Goal: Information Seeking & Learning: Check status

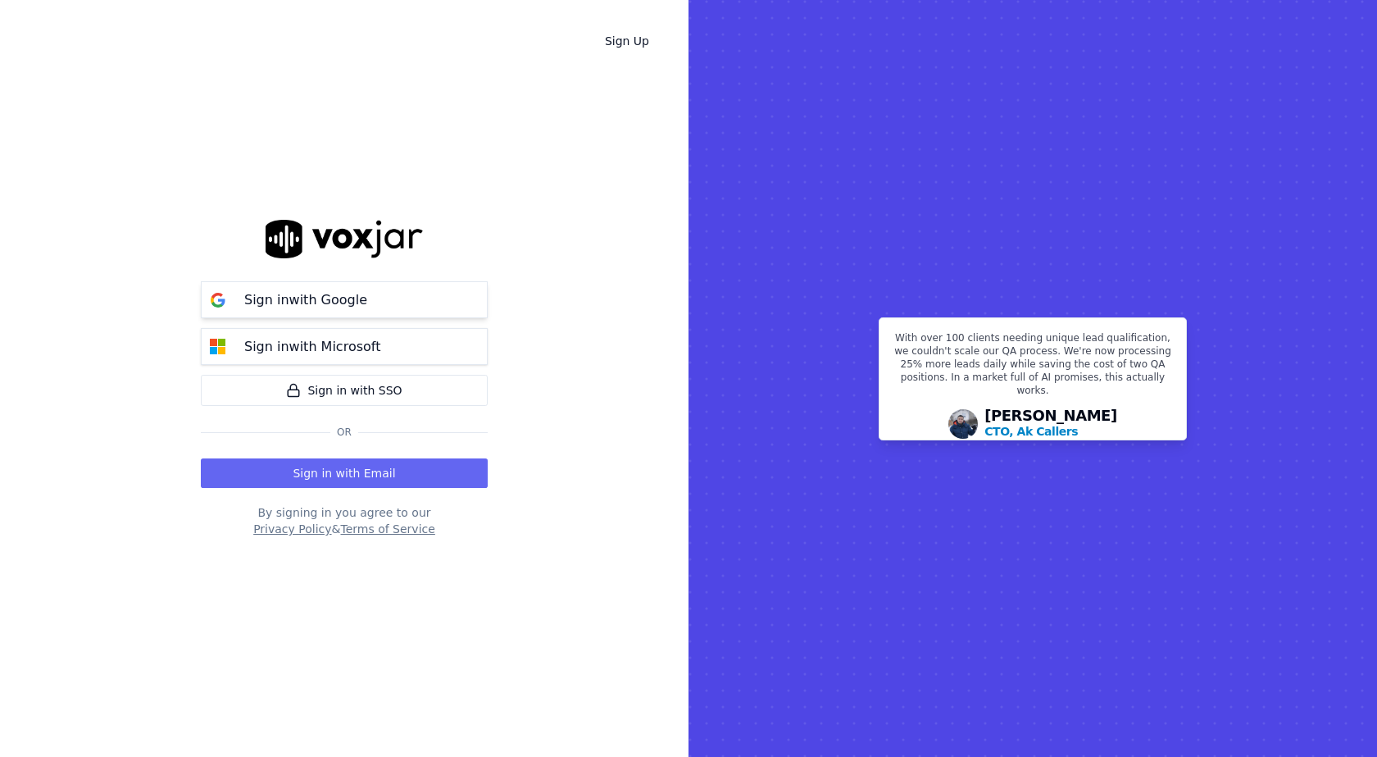
click at [378, 302] on button "Sign in with Google" at bounding box center [344, 299] width 287 height 37
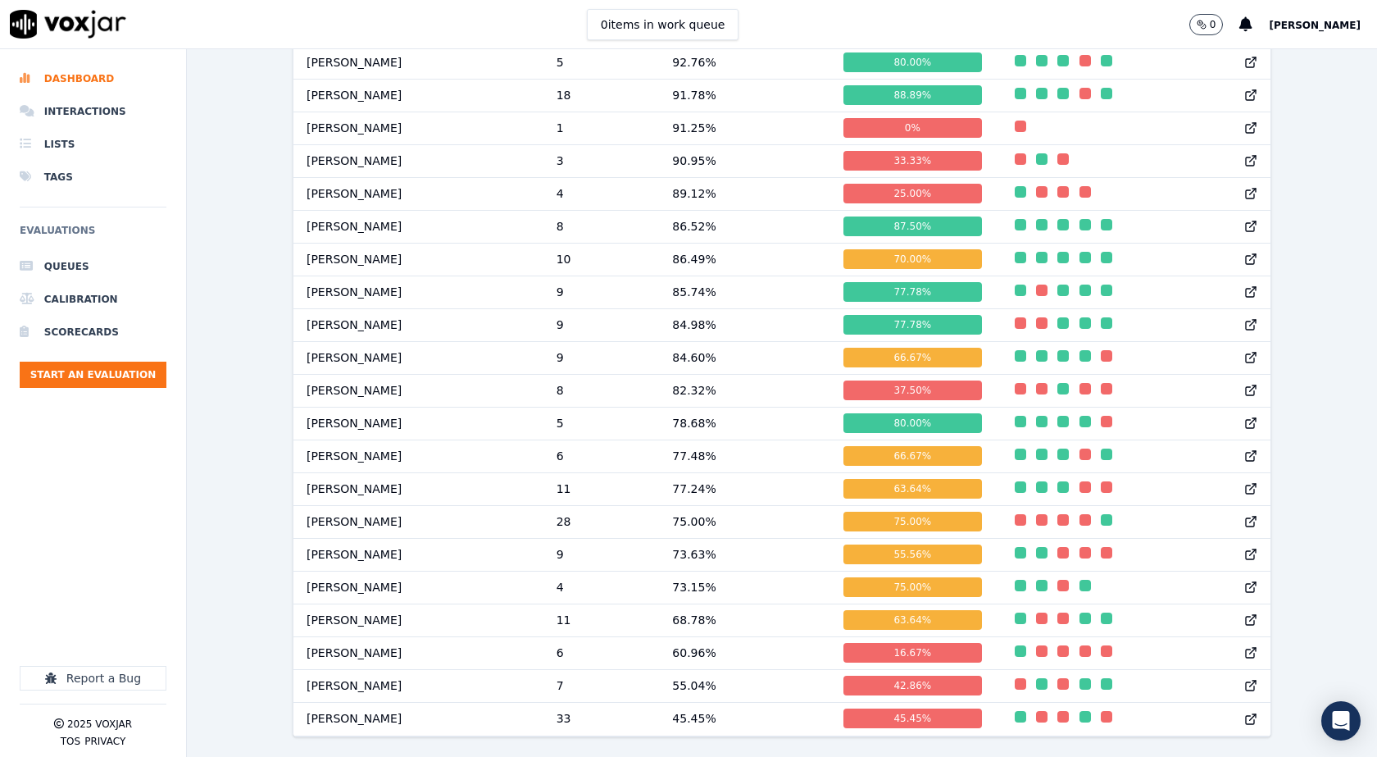
scroll to position [1606, 0]
click at [236, 566] on div "Past 7 Days Add a filter Evaluations Evaluators Score Distribution Avg Score 86…" at bounding box center [782, 402] width 1190 height 707
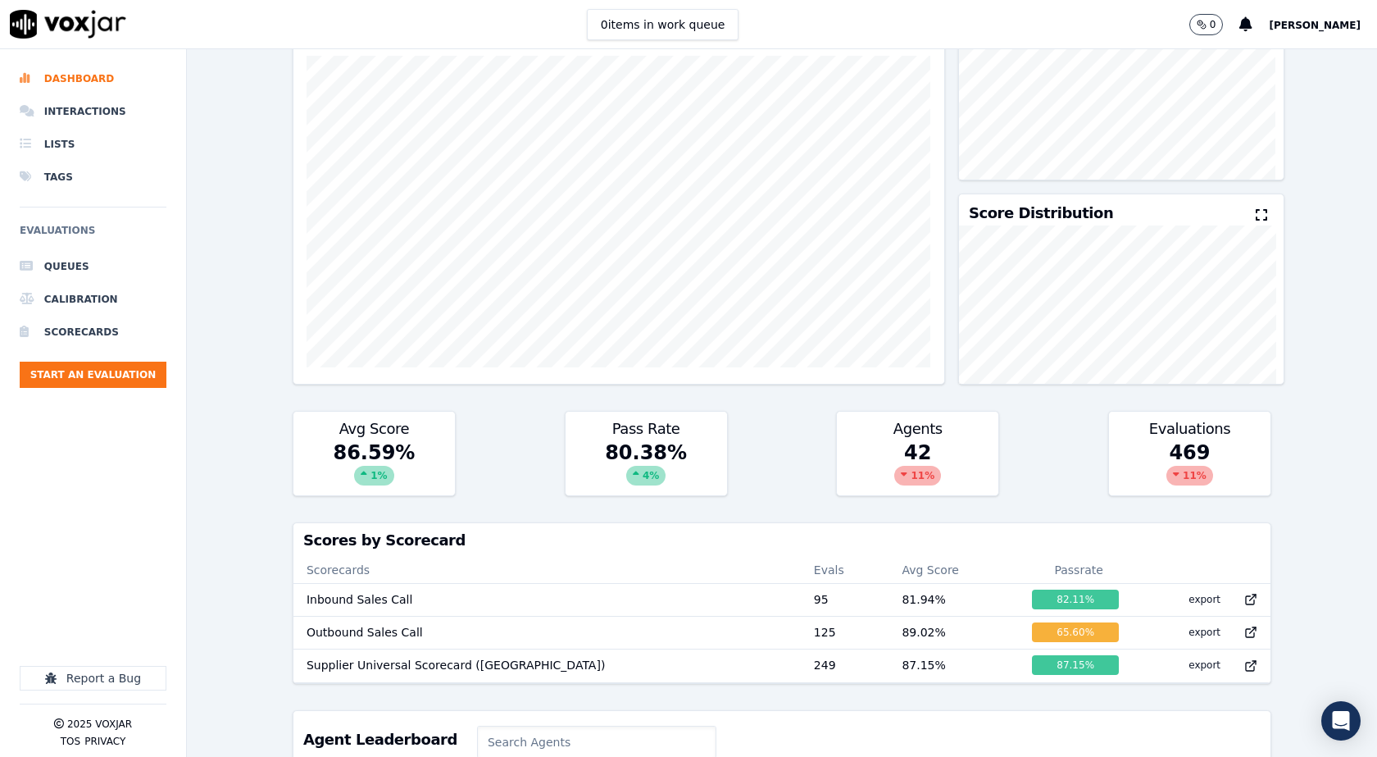
scroll to position [0, 0]
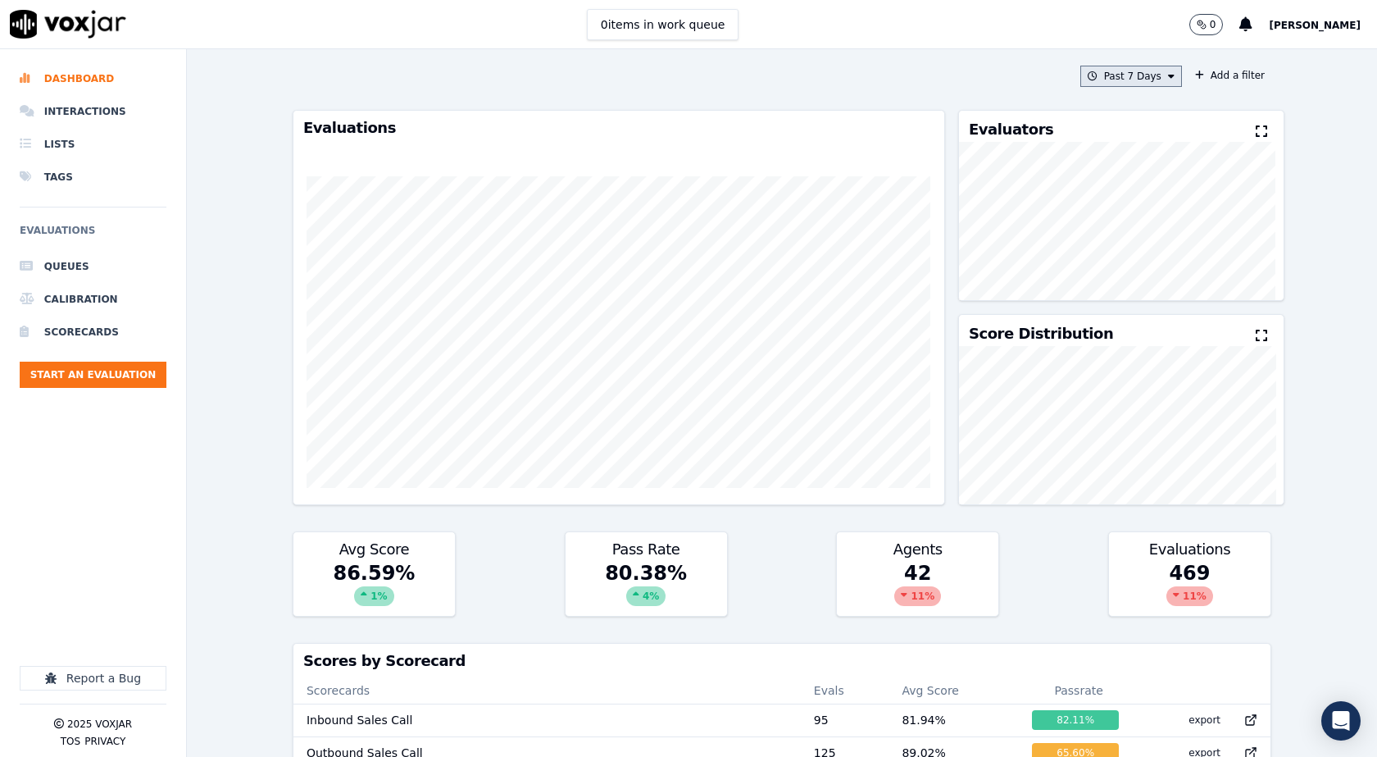
click at [1137, 78] on button "Past 7 Days" at bounding box center [1131, 76] width 102 height 21
click at [1114, 227] on div "This Year" at bounding box center [1129, 224] width 44 height 13
click at [1142, 270] on button "Add" at bounding box center [1158, 265] width 32 height 26
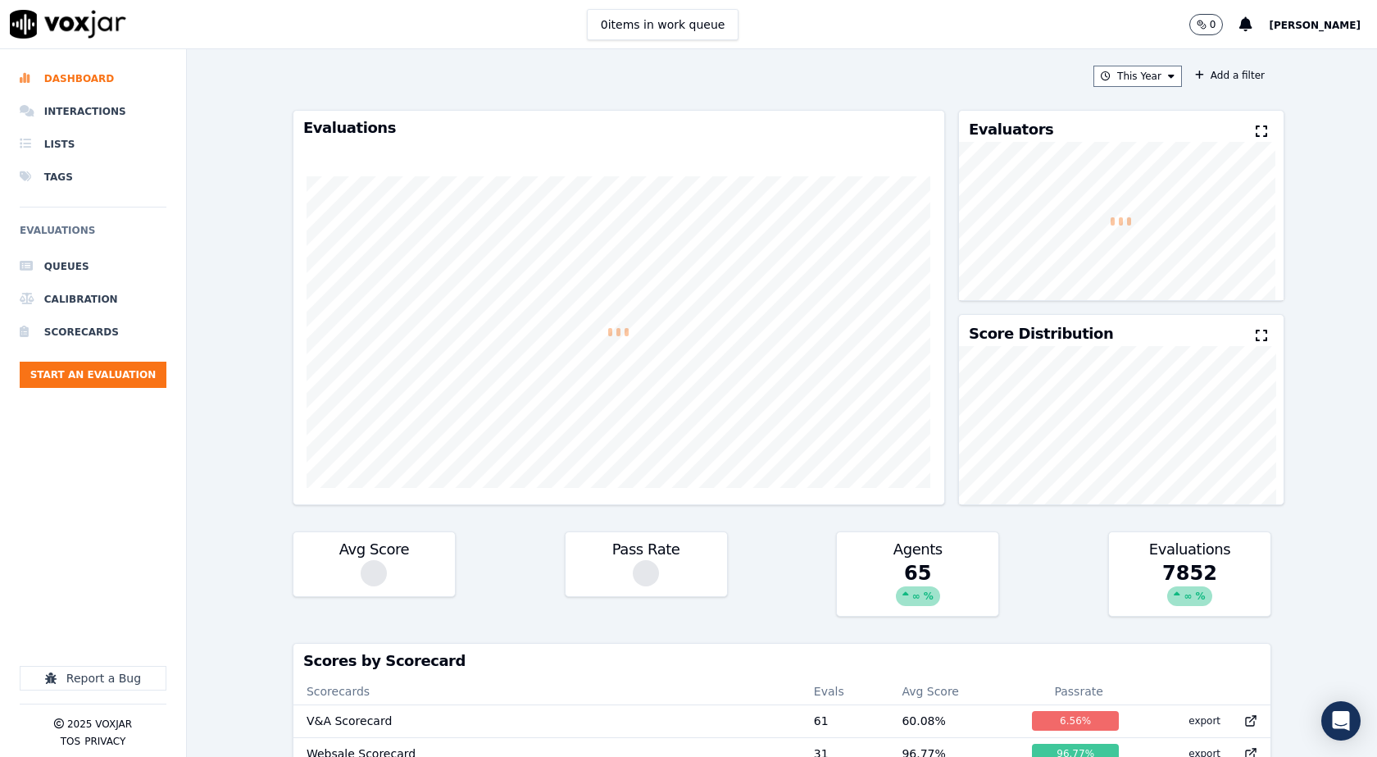
click at [951, 84] on div "This Year Add a filter" at bounding box center [782, 76] width 979 height 21
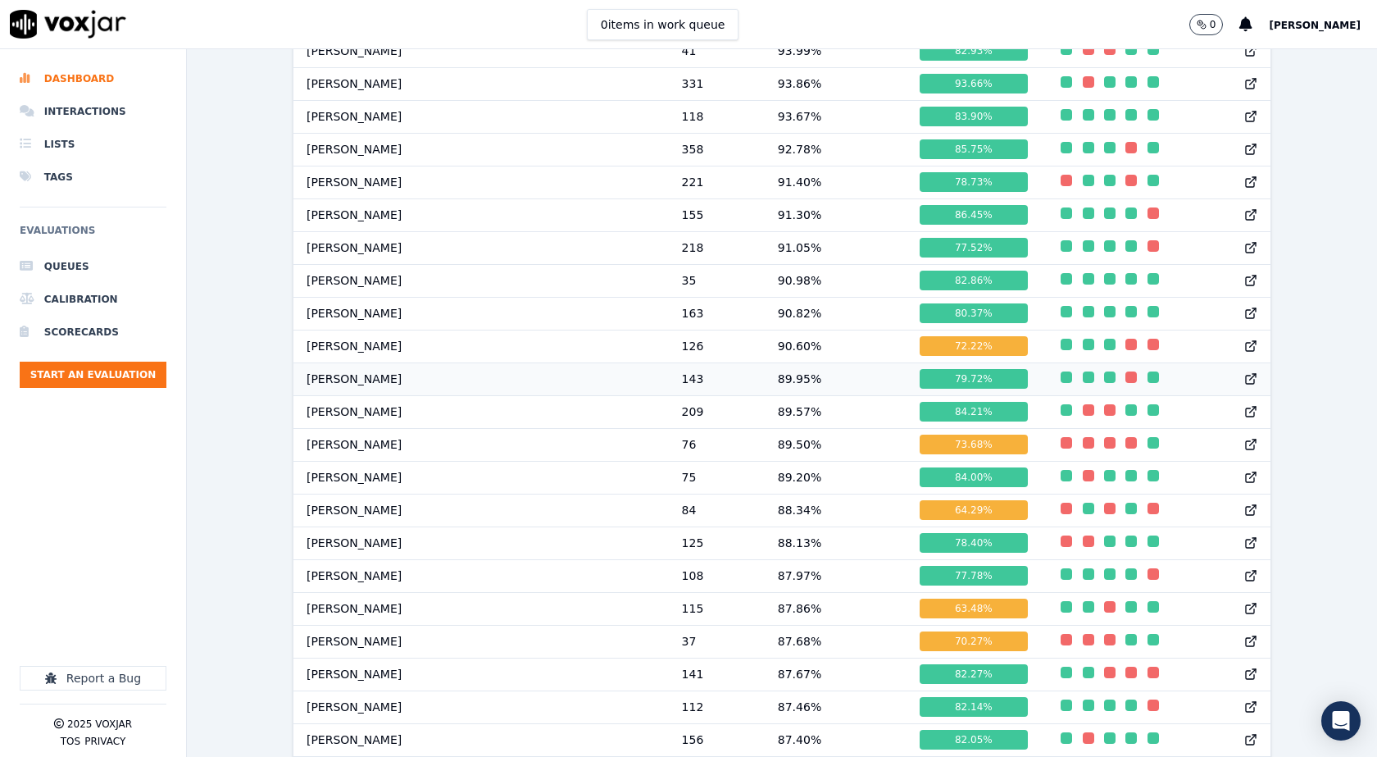
click at [357, 388] on td "Walter Sarkar" at bounding box center [480, 378] width 375 height 33
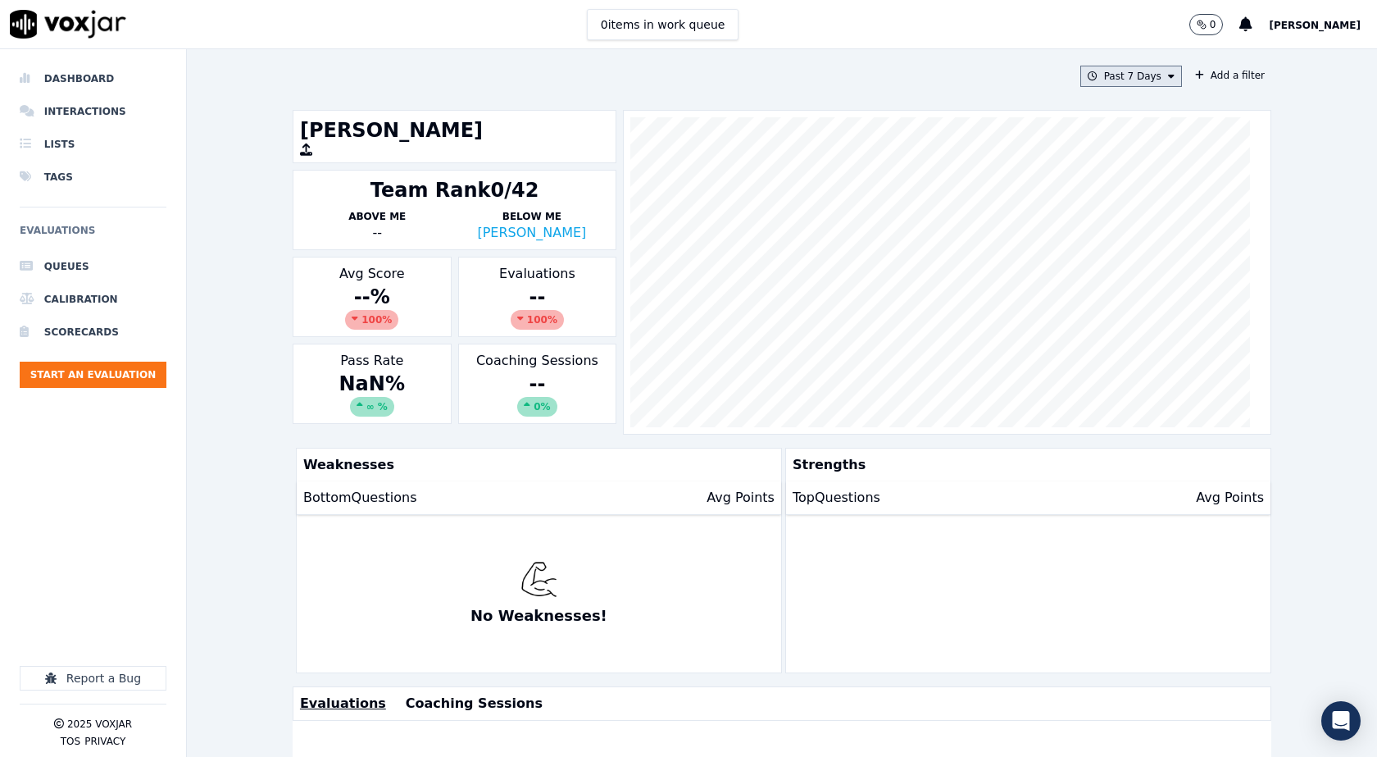
click at [1136, 81] on button "Past 7 Days" at bounding box center [1131, 76] width 102 height 21
click at [1108, 107] on div "Custom" at bounding box center [1126, 106] width 38 height 13
click at [1138, 141] on input "From" at bounding box center [1101, 138] width 143 height 36
type input "2025-06-21T00:00"
click at [1114, 111] on label "From" at bounding box center [1101, 106] width 143 height 13
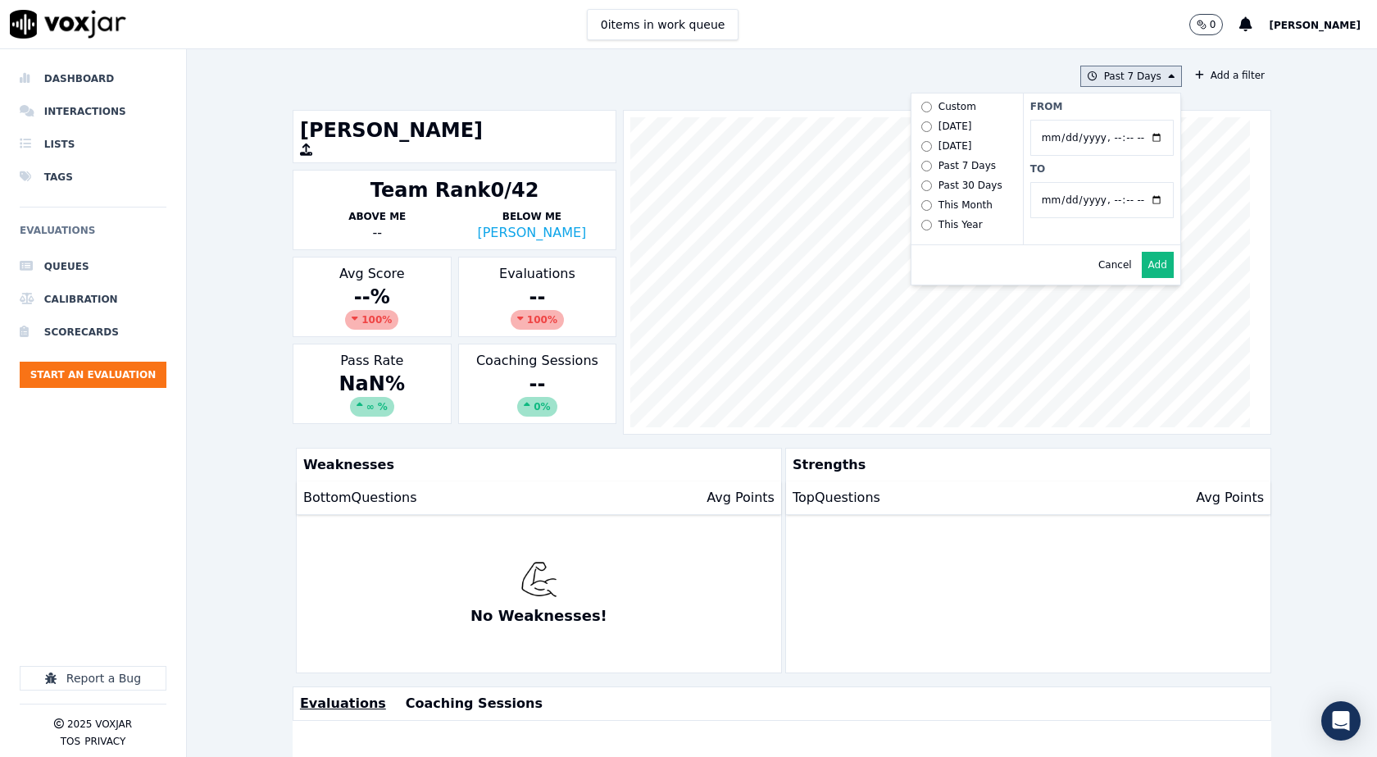
click at [1114, 120] on input "From" at bounding box center [1101, 138] width 143 height 36
click at [1138, 202] on input "To" at bounding box center [1101, 200] width 143 height 36
type input "2025-07-20T23:59"
click at [1093, 111] on label "From" at bounding box center [1101, 106] width 143 height 13
click at [1093, 120] on input "From" at bounding box center [1101, 138] width 143 height 36
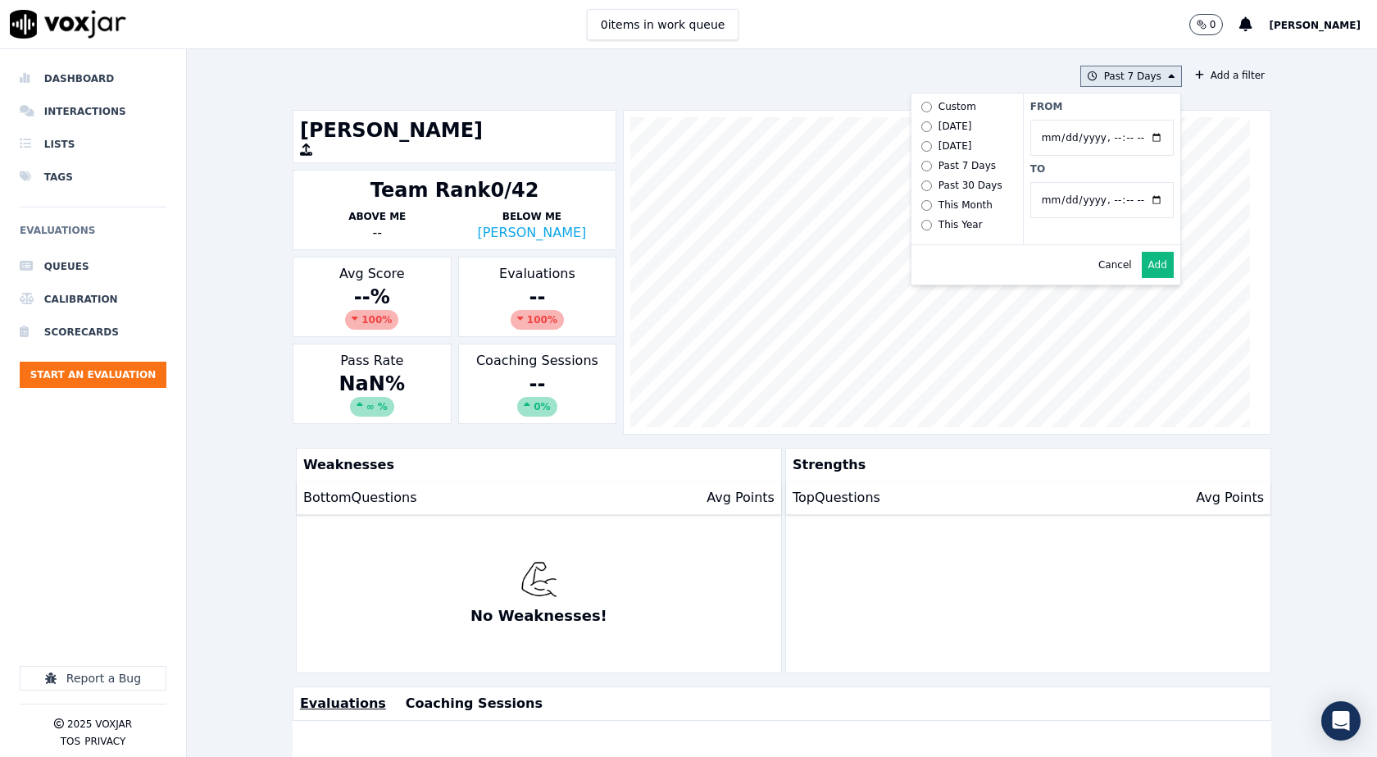
click at [1142, 278] on button "Add" at bounding box center [1158, 265] width 32 height 26
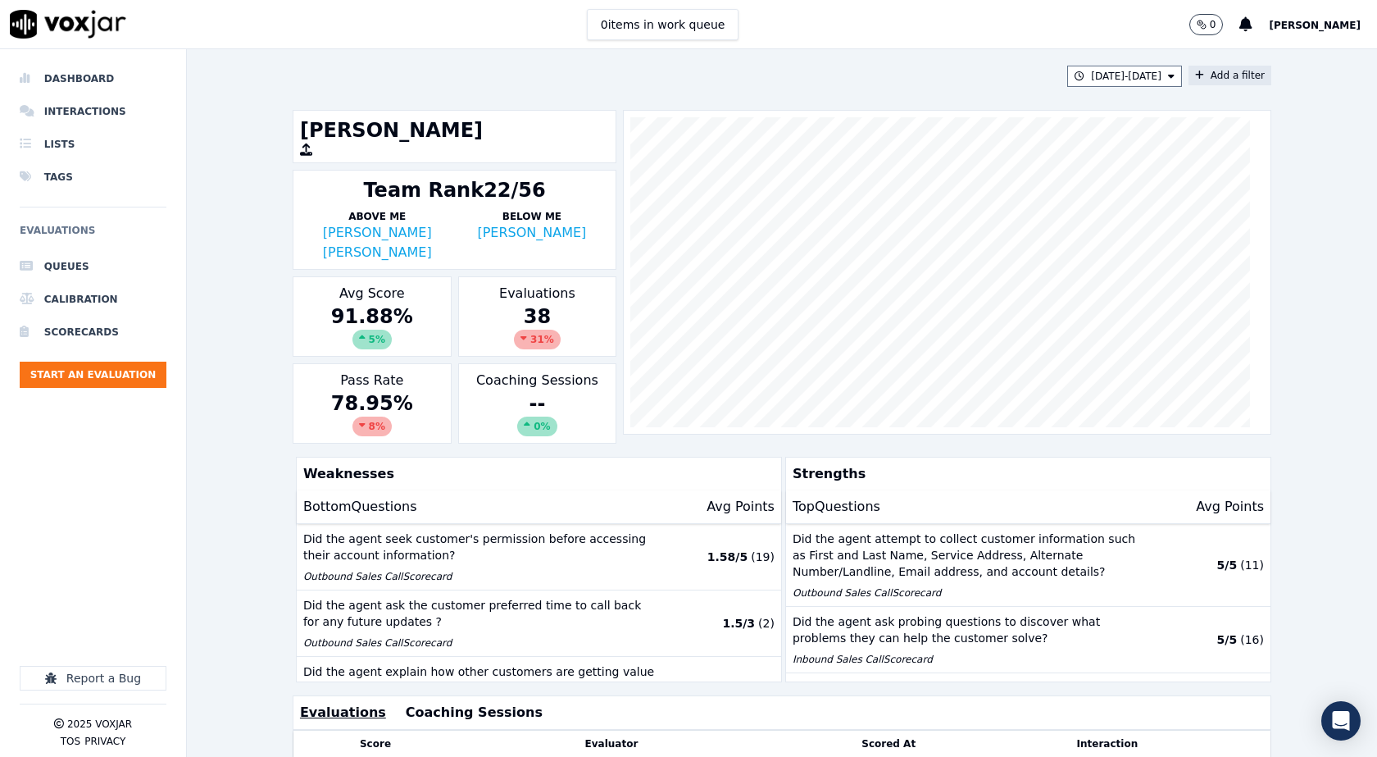
click at [1195, 75] on icon at bounding box center [1199, 75] width 9 height 10
click at [933, 152] on button "Fields" at bounding box center [906, 153] width 157 height 28
click at [862, 312] on div "scorecard" at bounding box center [880, 318] width 48 height 13
click at [960, 187] on button "Fields" at bounding box center [926, 188] width 157 height 28
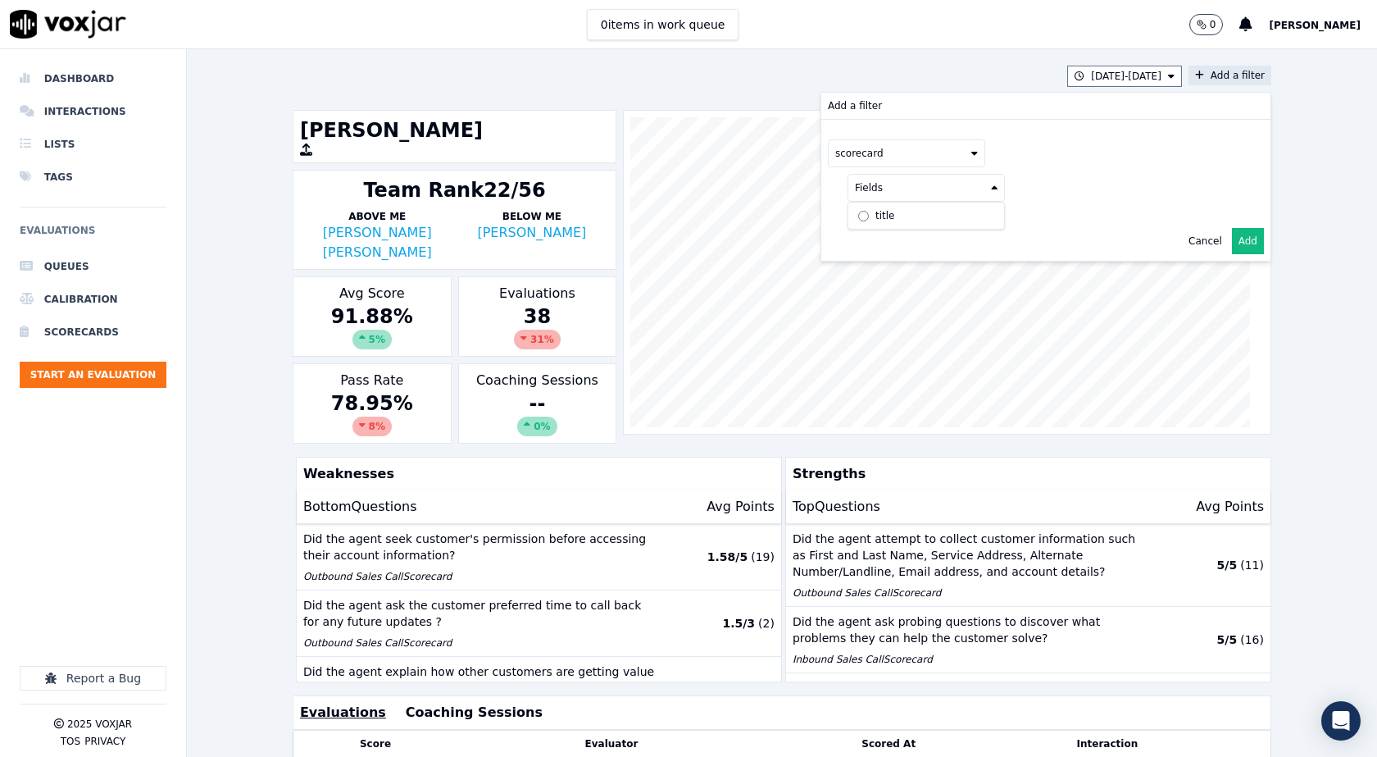
scroll to position [82, 0]
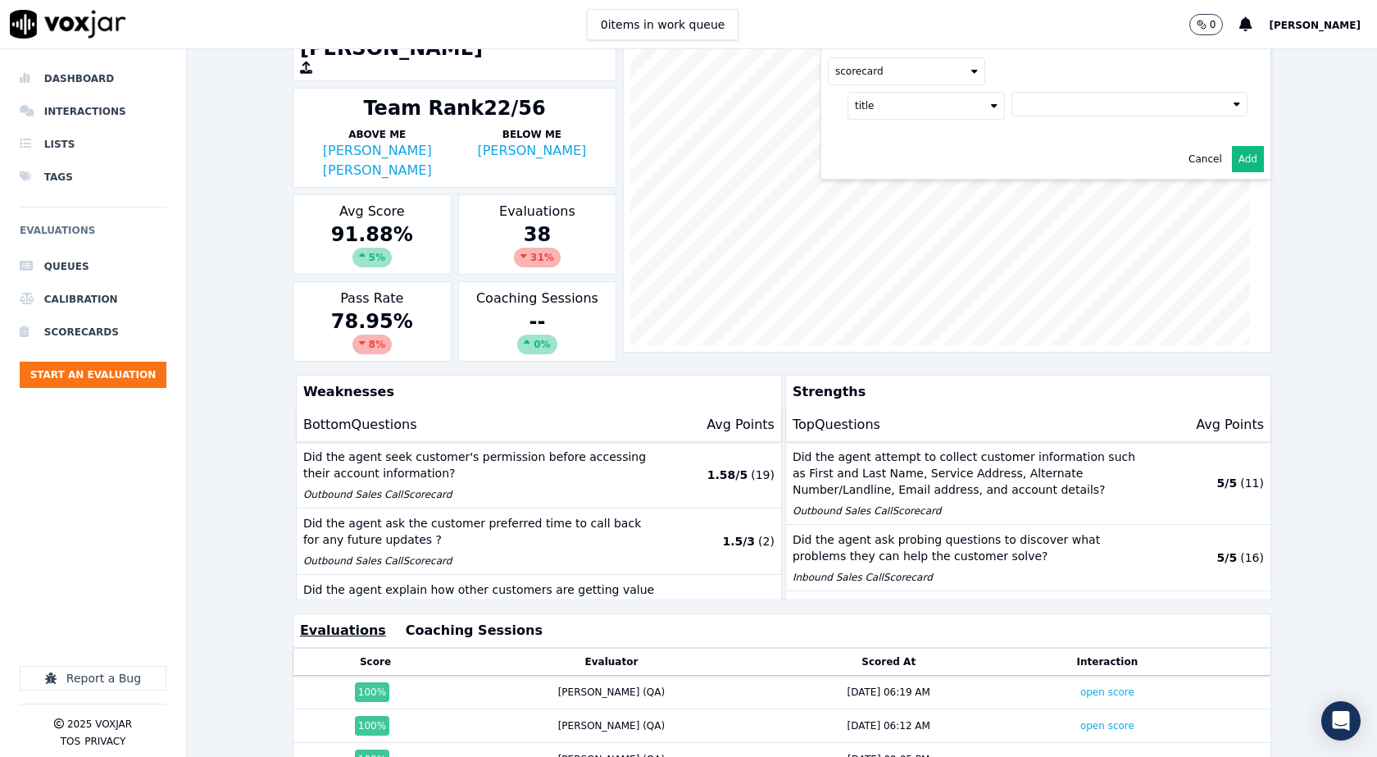
click at [1111, 107] on button at bounding box center [1130, 104] width 236 height 25
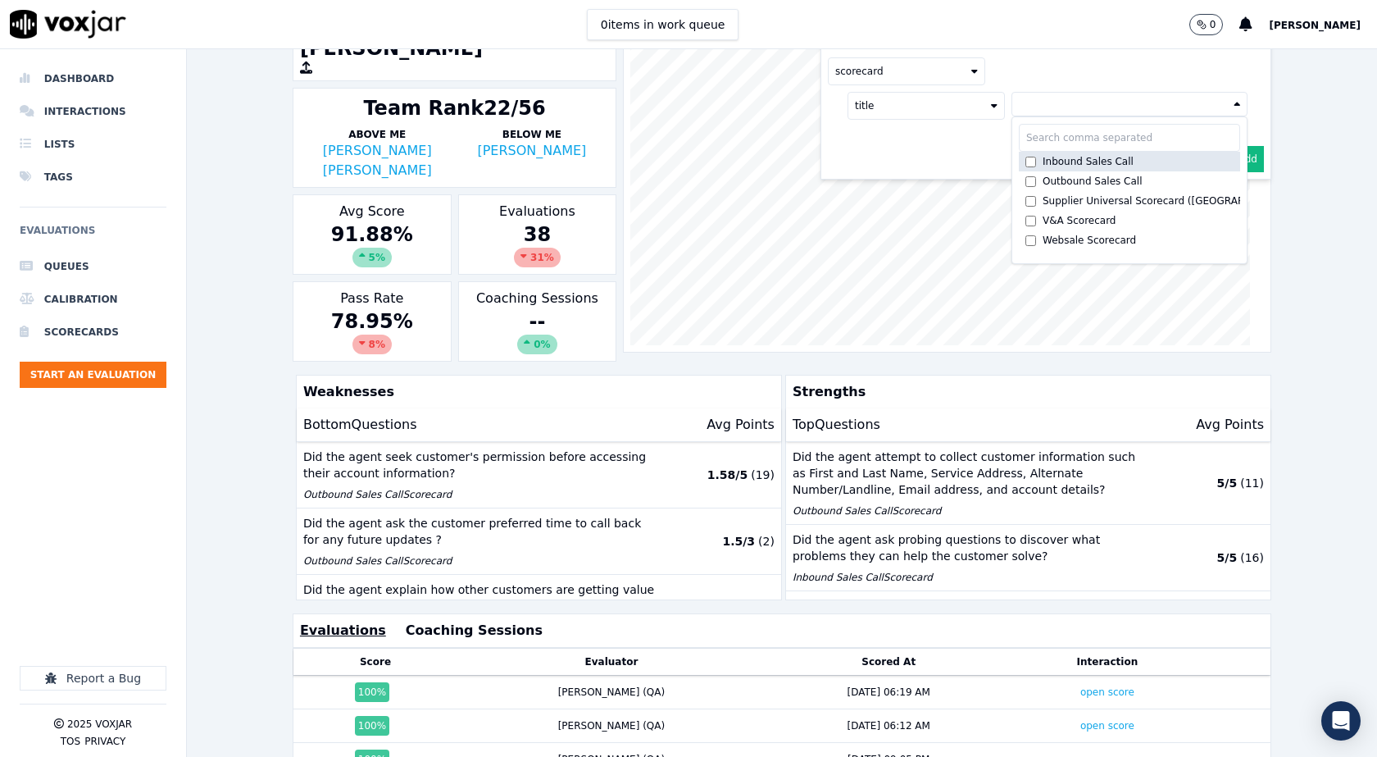
click at [1049, 166] on div "Inbound Sales Call" at bounding box center [1088, 161] width 91 height 13
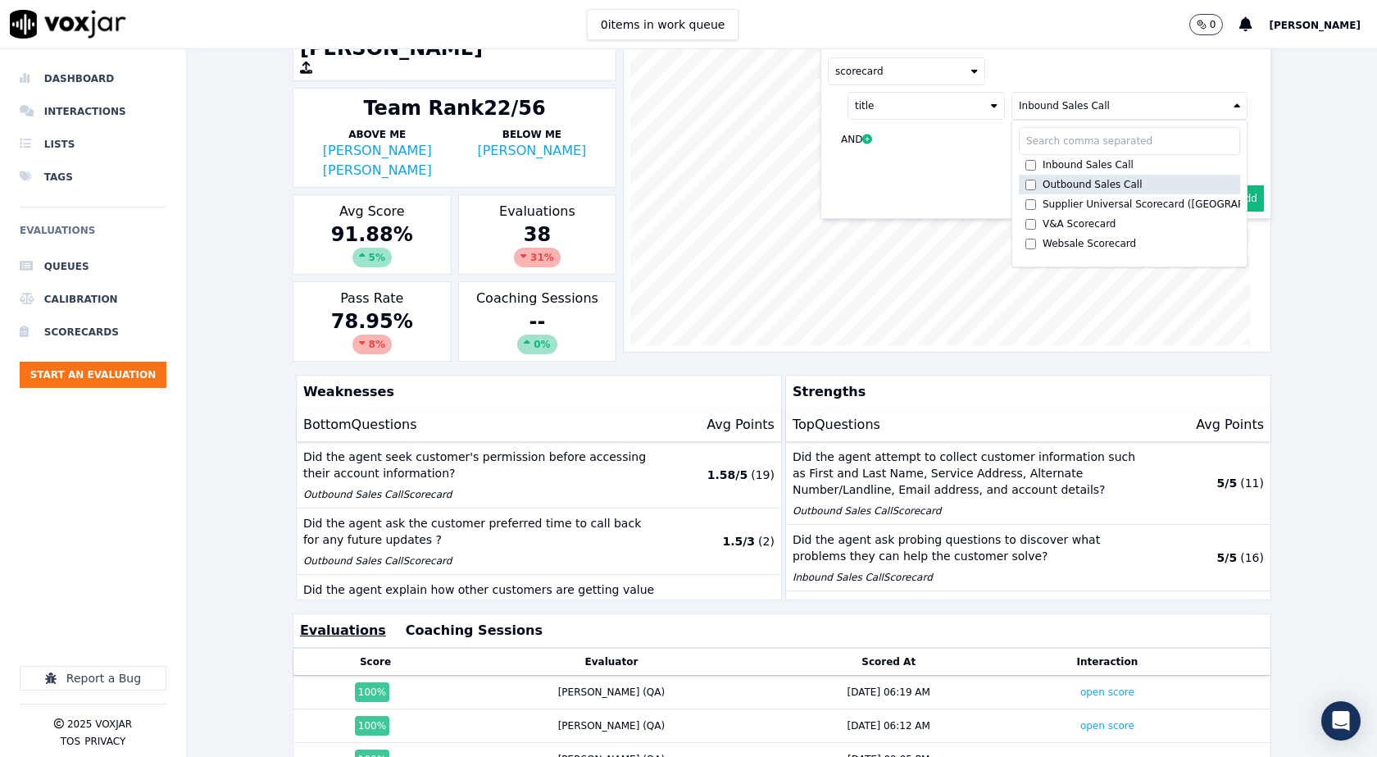
click at [1045, 183] on div "Outbound Sales Call" at bounding box center [1093, 184] width 100 height 13
click at [1053, 66] on div "scorecard" at bounding box center [1046, 71] width 436 height 28
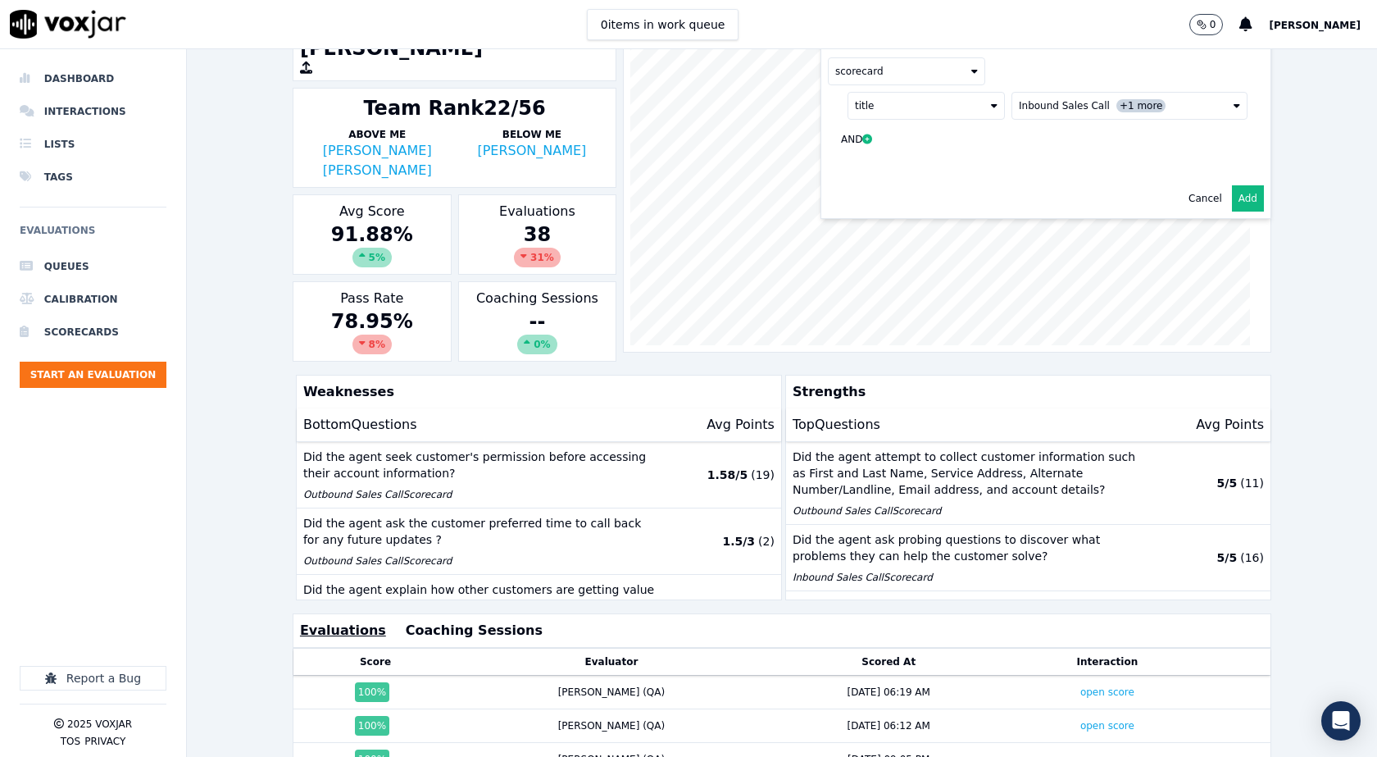
click at [1232, 198] on button "Add" at bounding box center [1248, 198] width 32 height 26
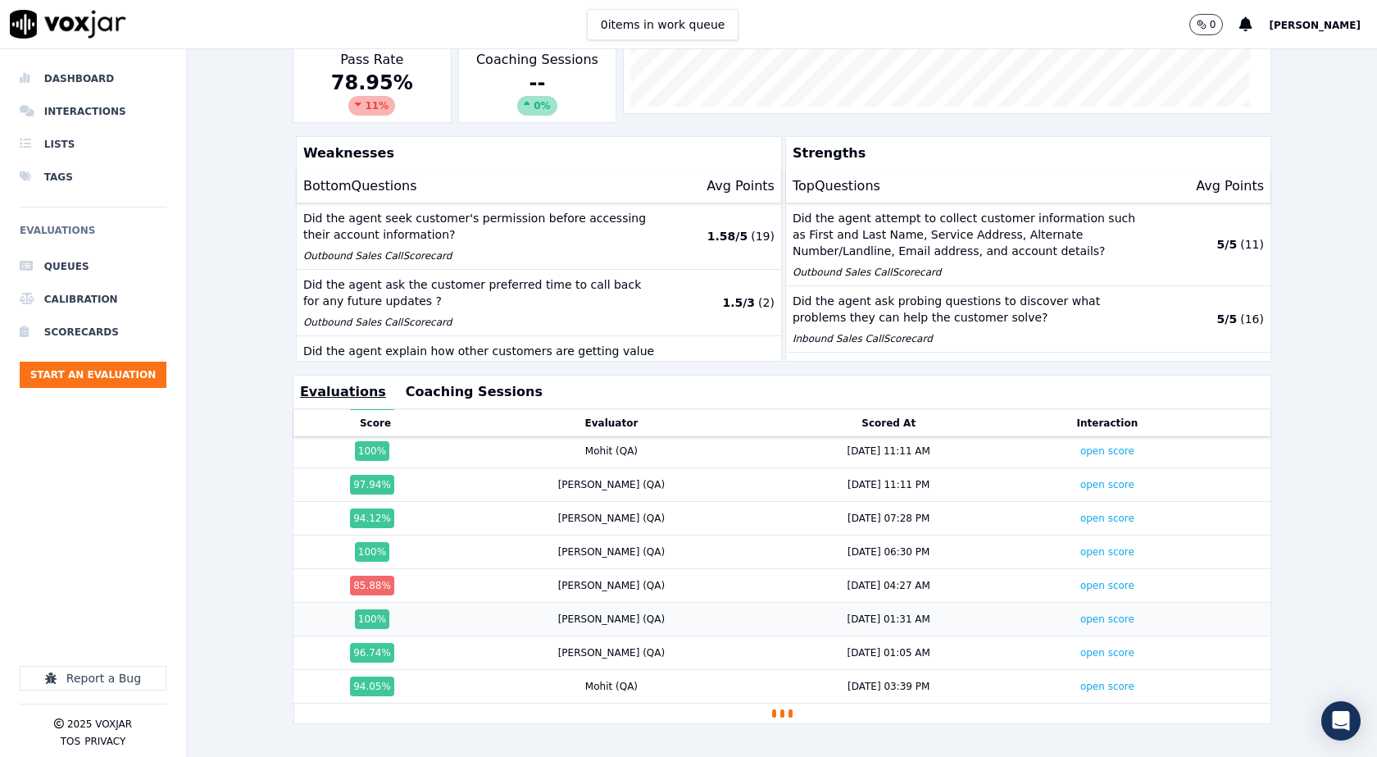
scroll to position [1003, 0]
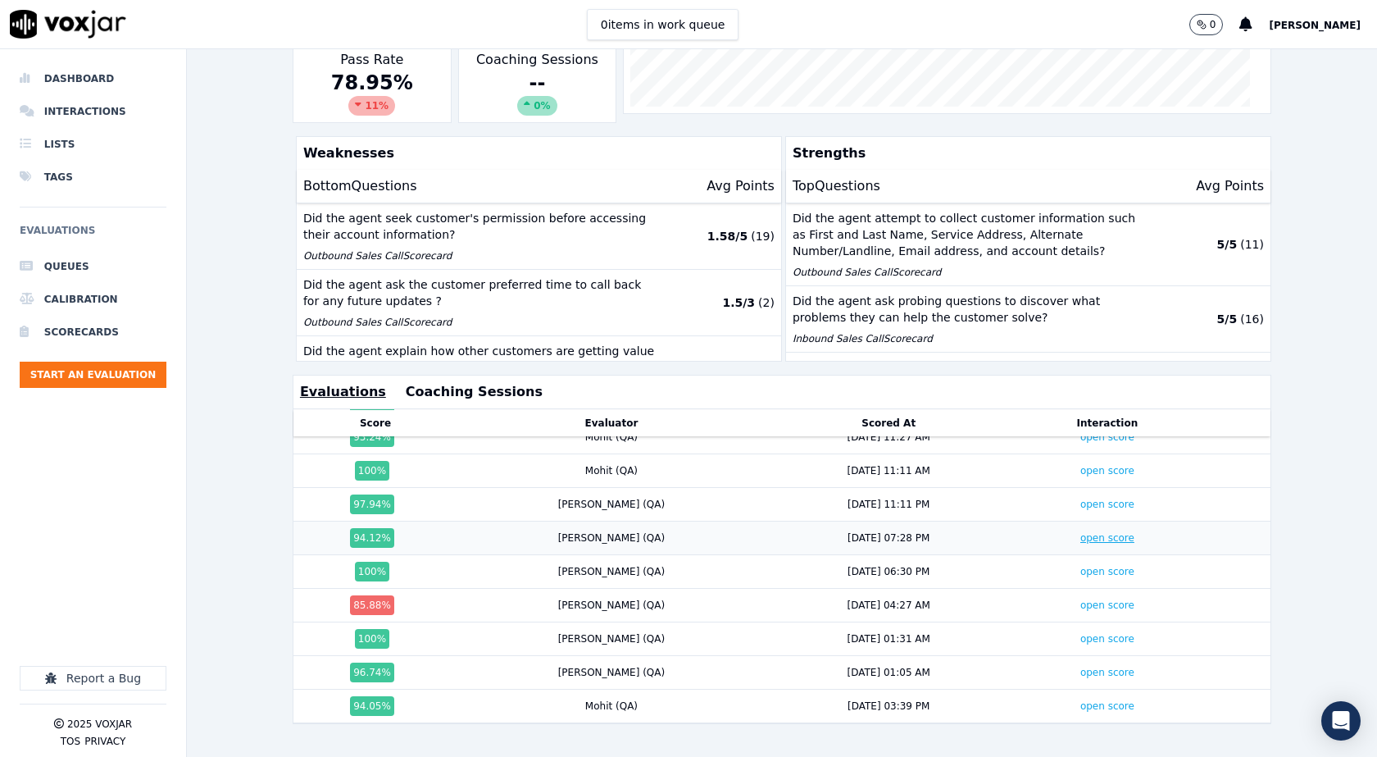
click at [1080, 532] on link "open score" at bounding box center [1107, 537] width 54 height 11
click at [1080, 498] on link "open score" at bounding box center [1107, 503] width 54 height 11
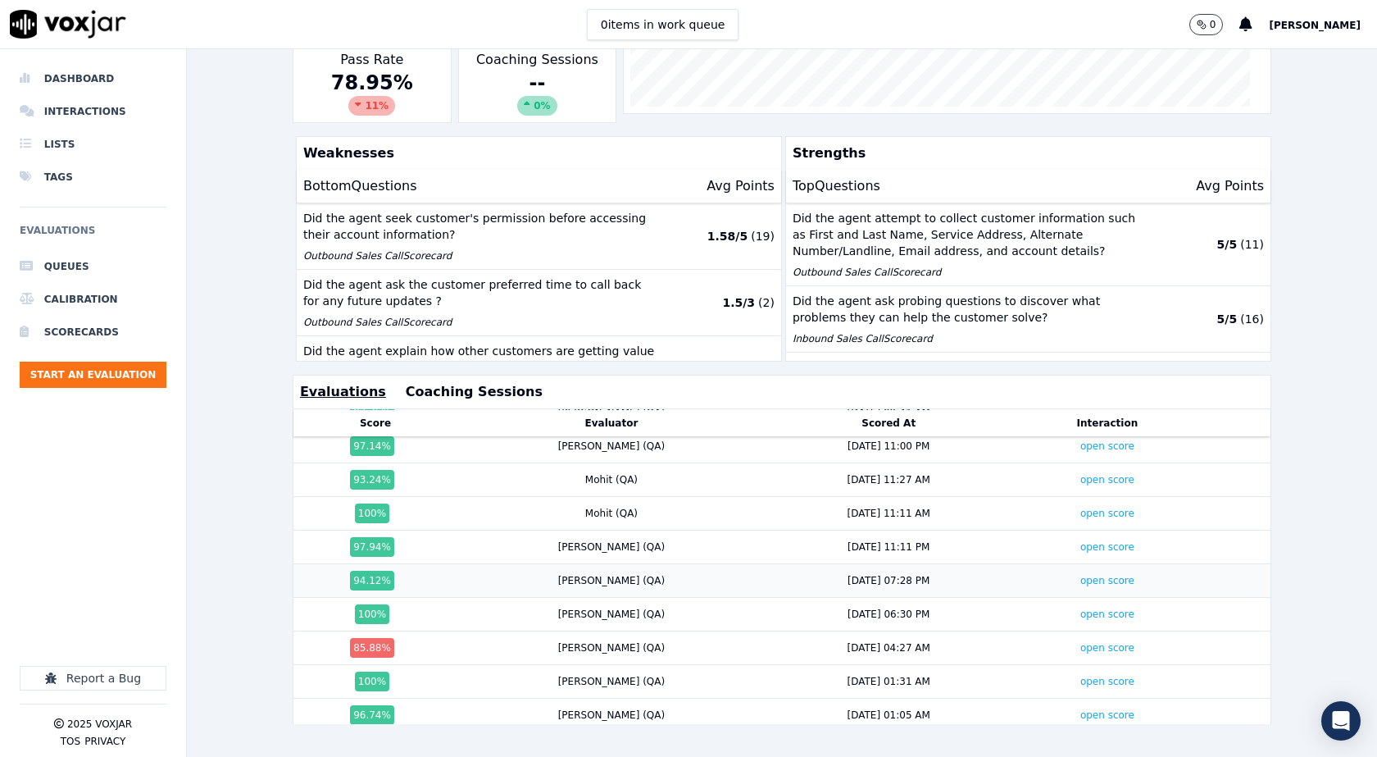
scroll to position [921, 0]
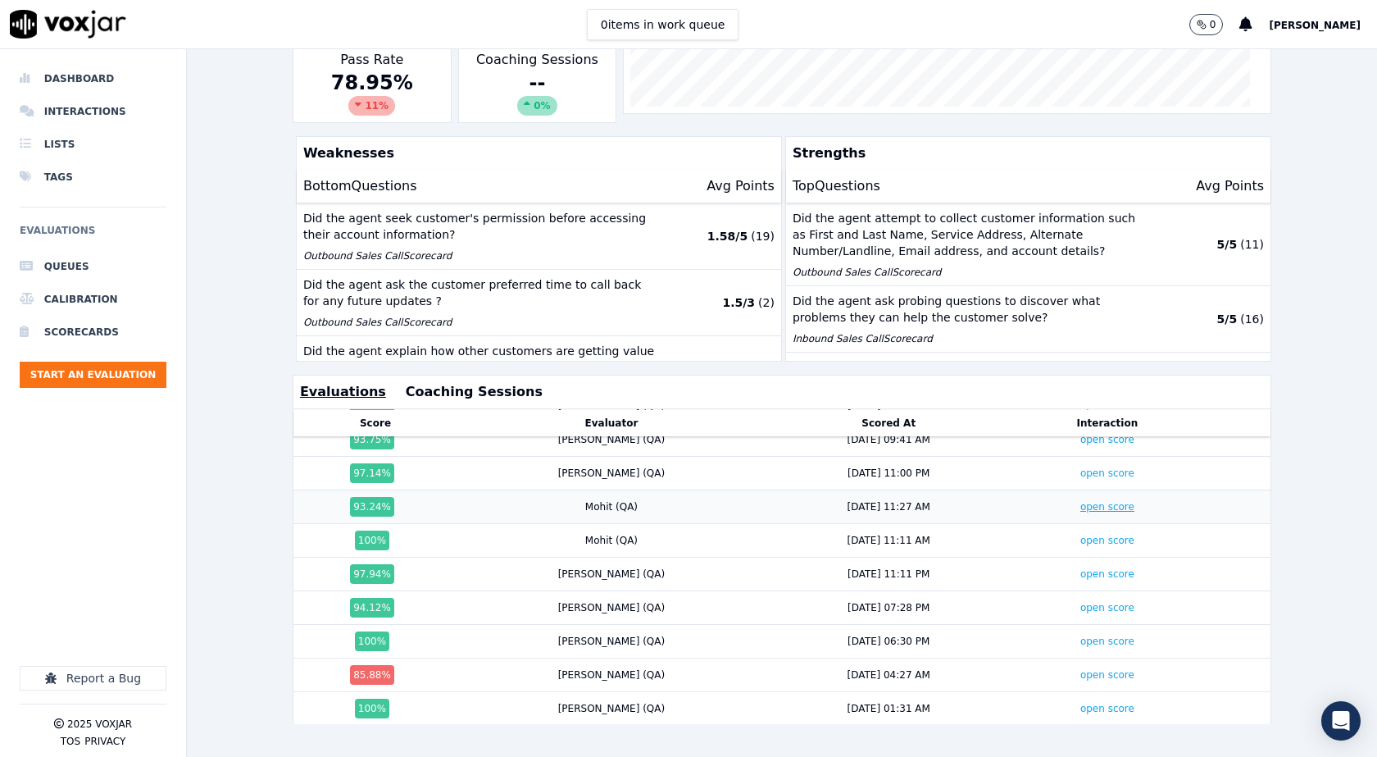
click at [1080, 501] on link "open score" at bounding box center [1107, 506] width 54 height 11
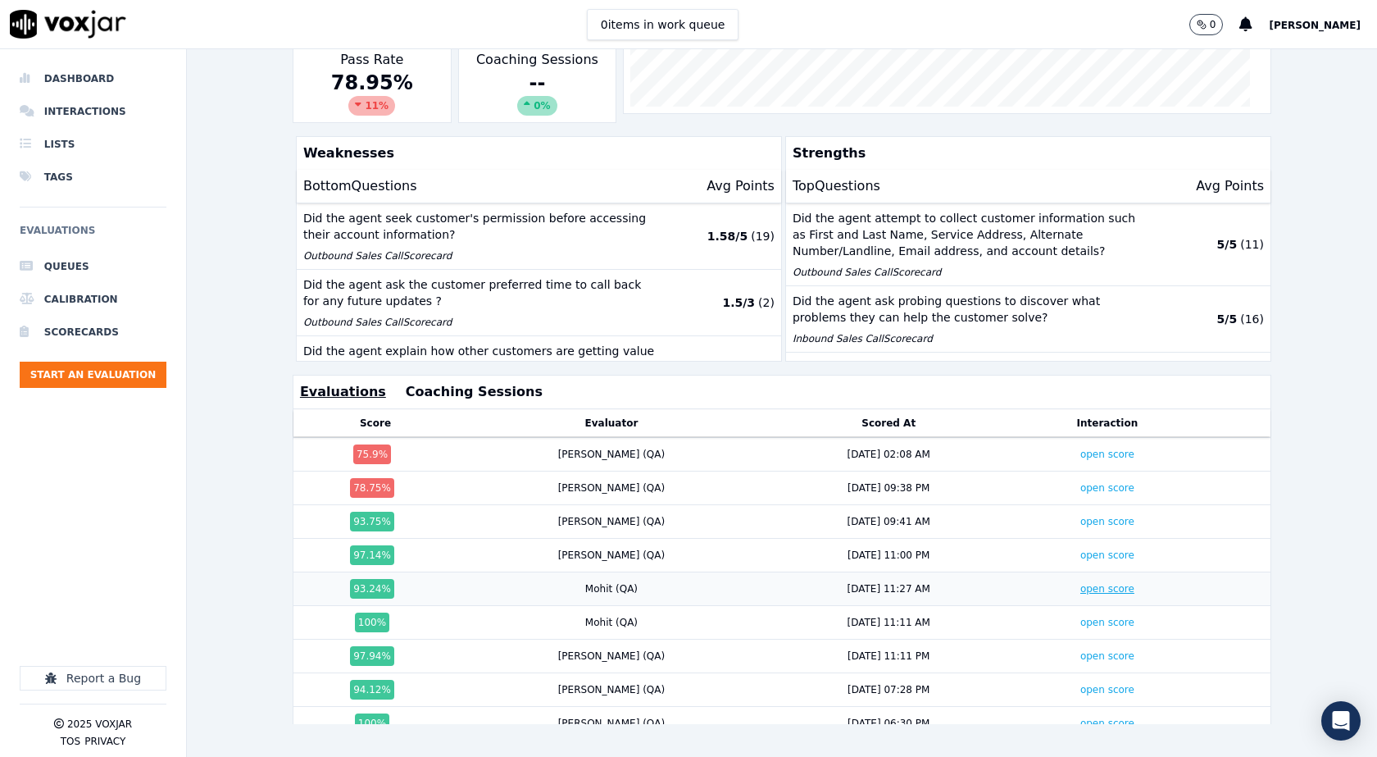
click at [1080, 583] on link "open score" at bounding box center [1107, 588] width 54 height 11
click at [1080, 516] on link "open score" at bounding box center [1107, 521] width 54 height 11
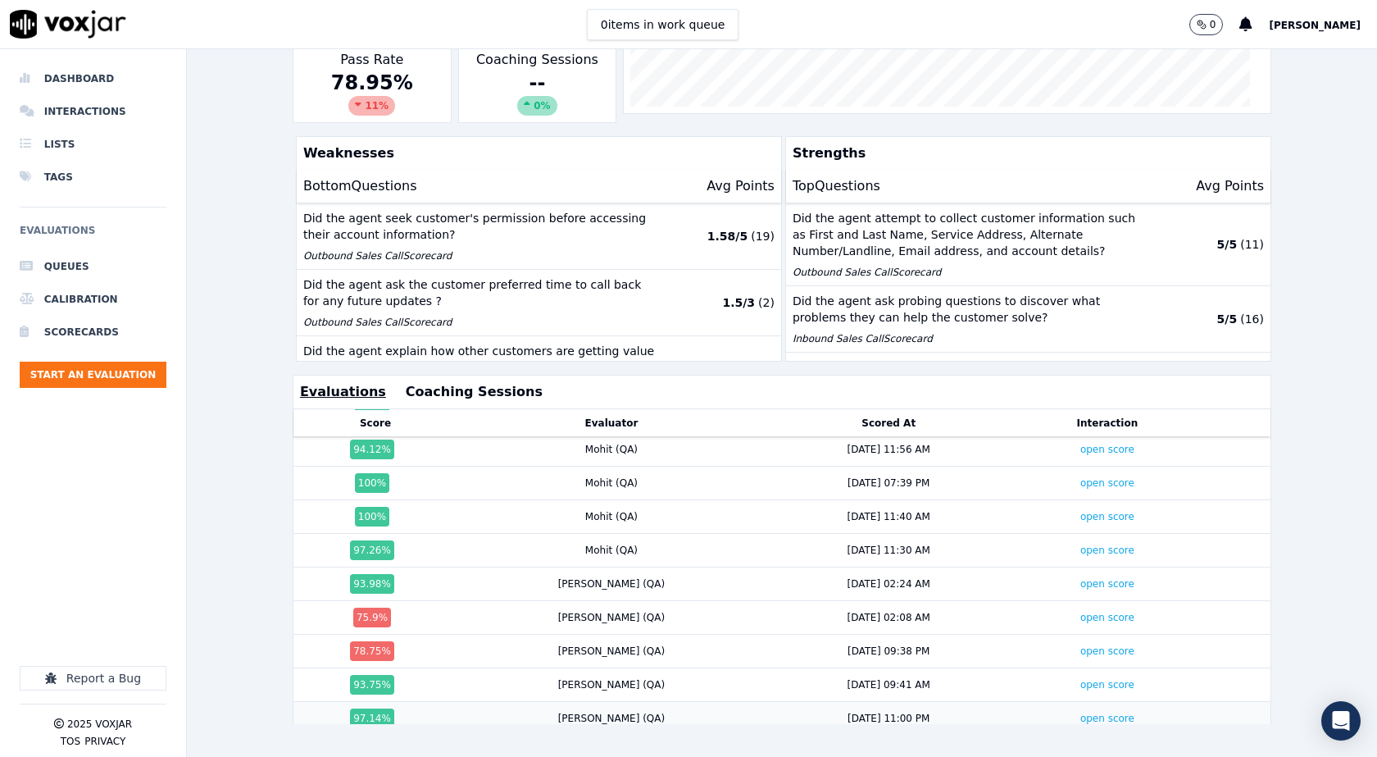
scroll to position [675, 0]
click at [1080, 579] on link "open score" at bounding box center [1107, 584] width 54 height 11
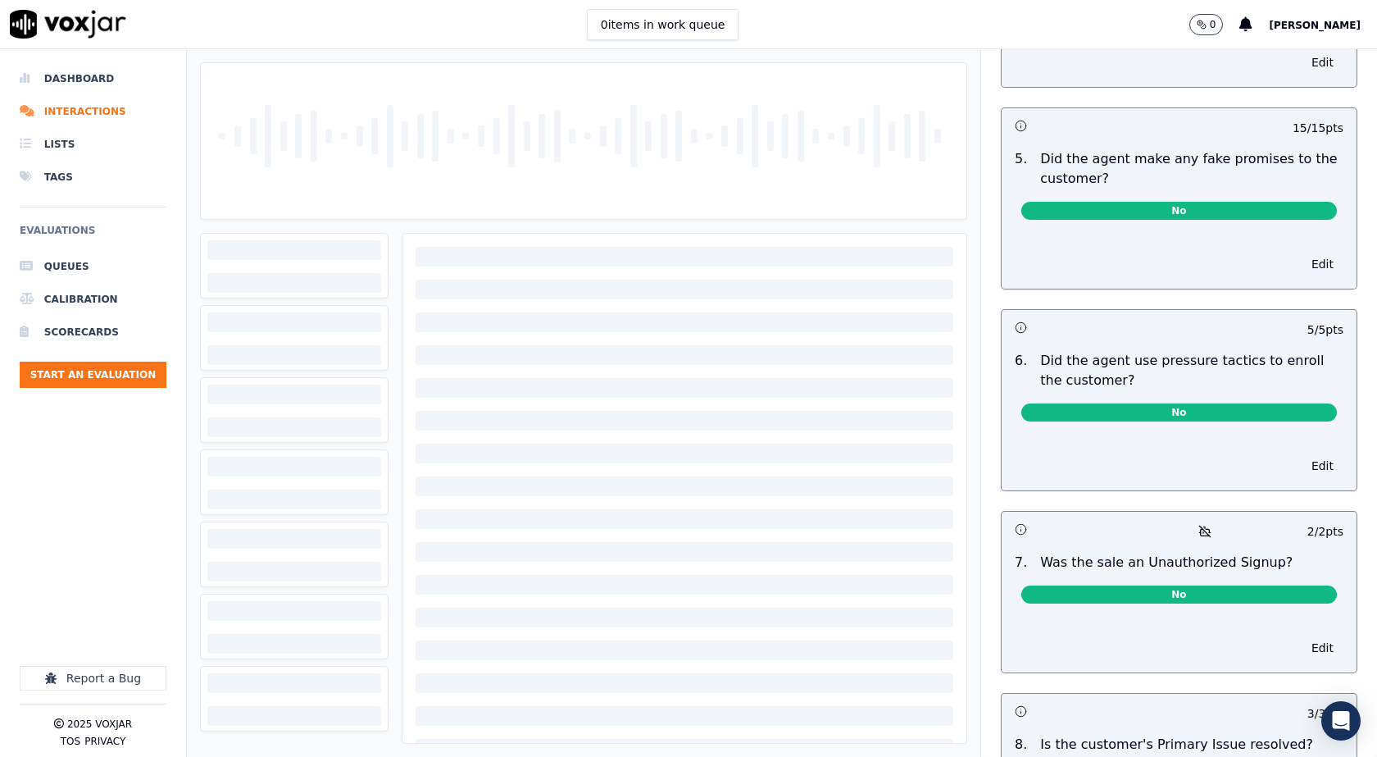
scroll to position [4509, 0]
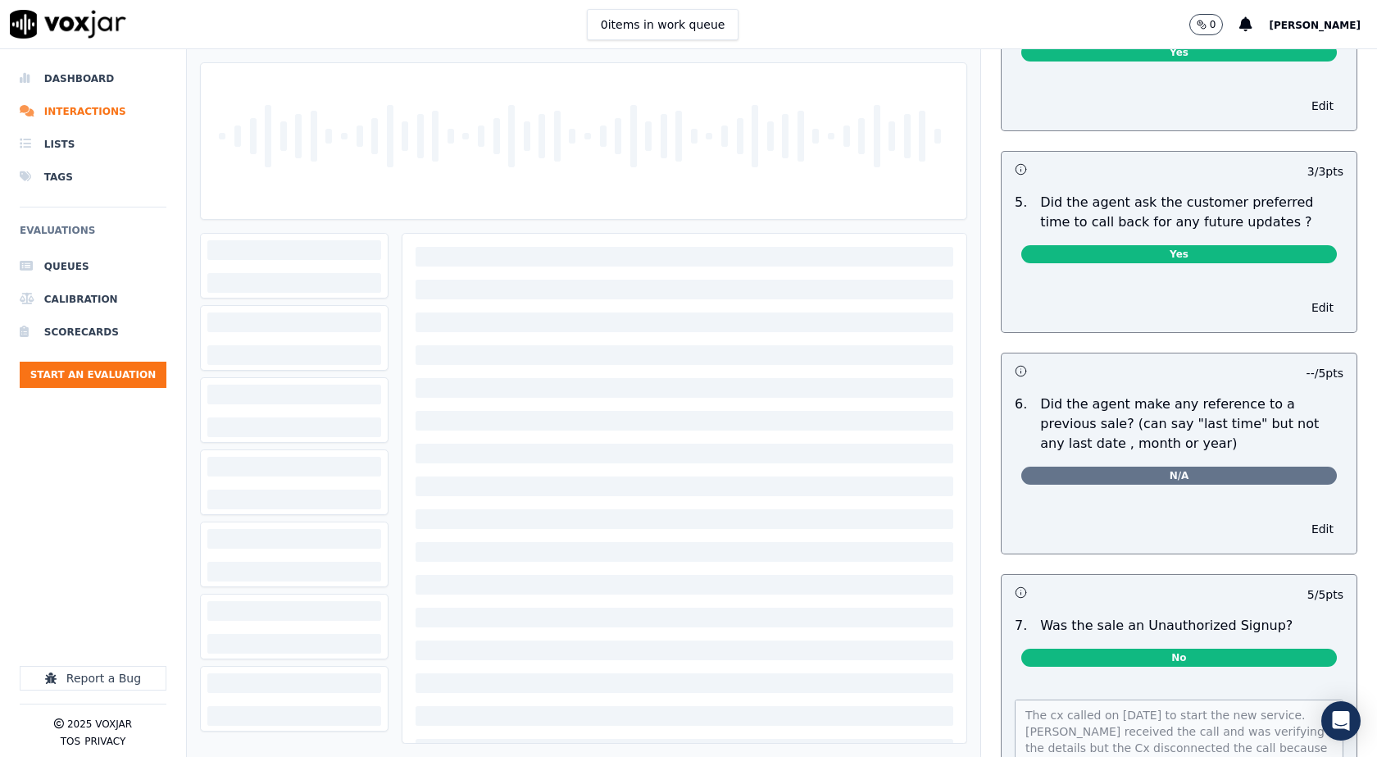
scroll to position [4182, 0]
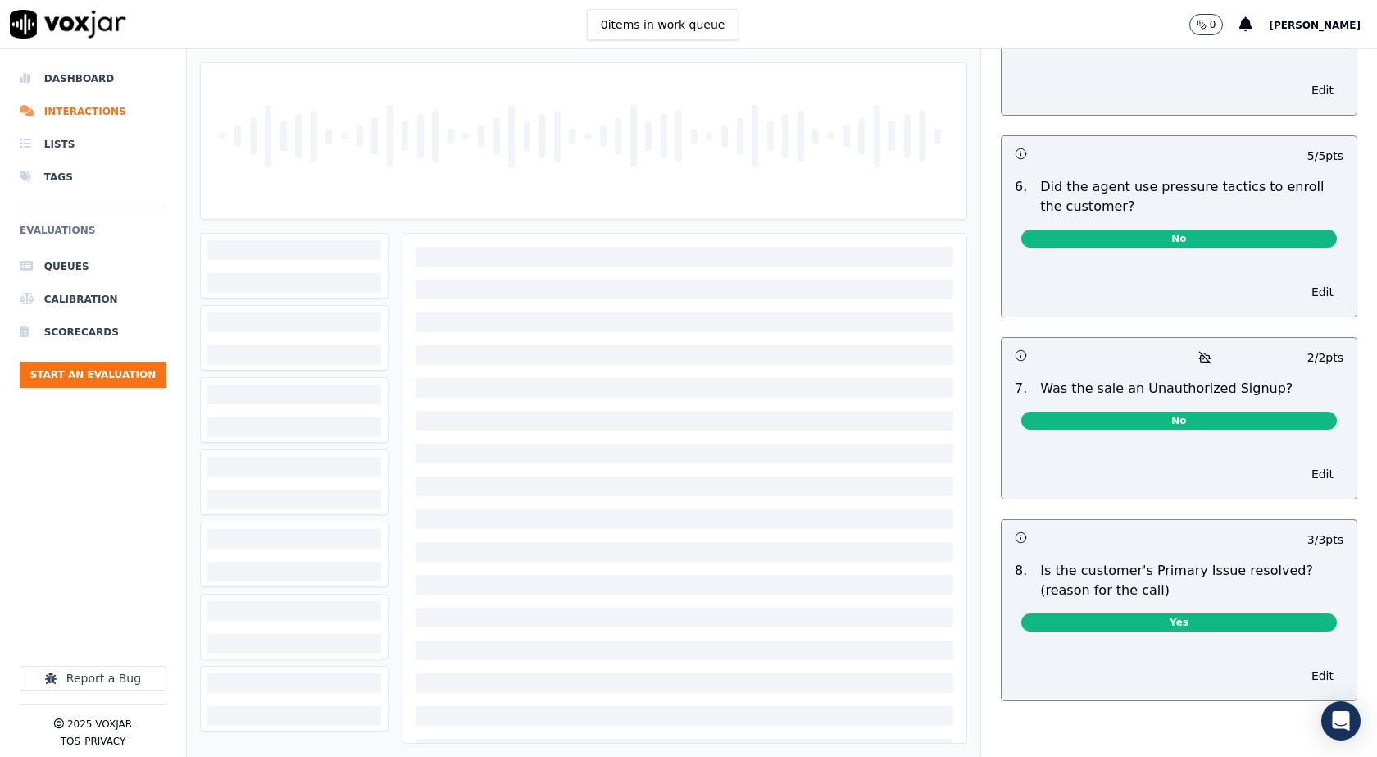
scroll to position [4596, 0]
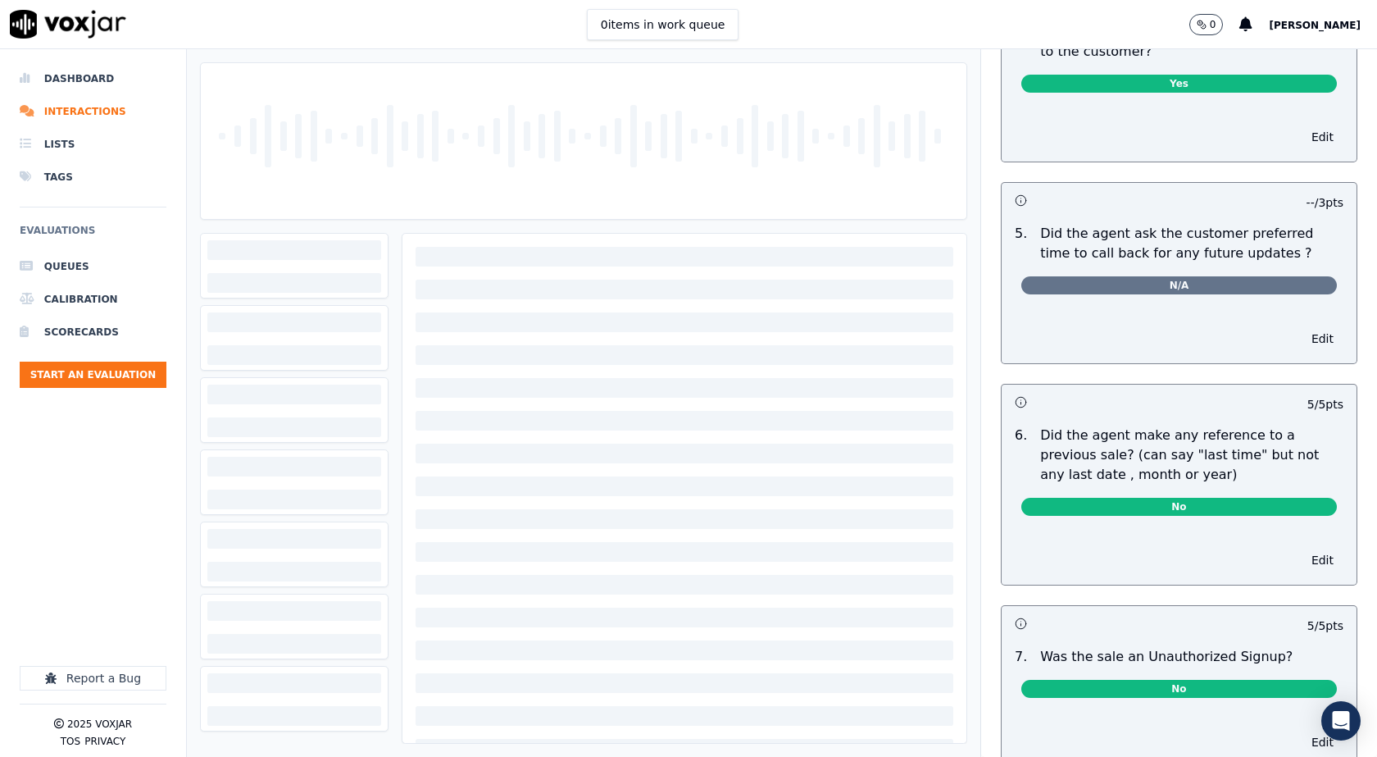
scroll to position [3922, 0]
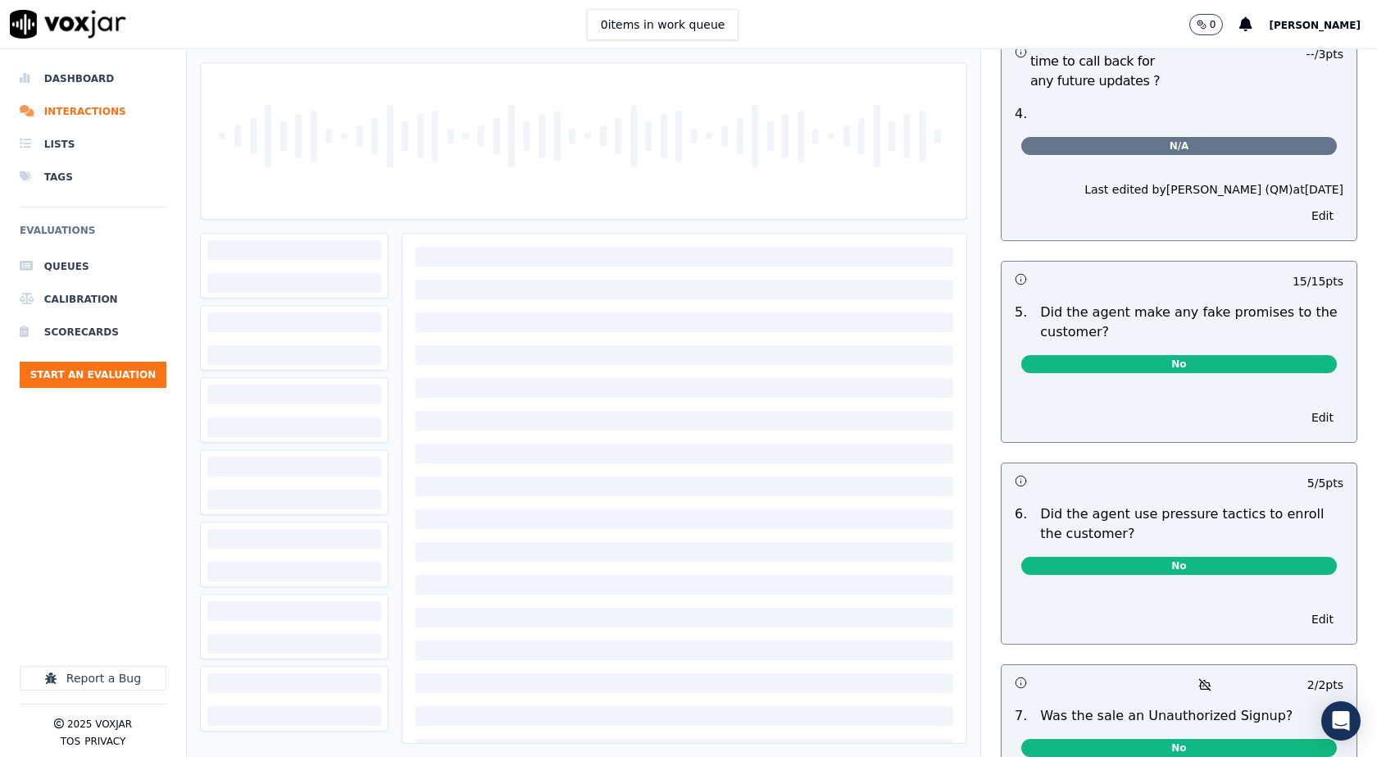
scroll to position [4509, 0]
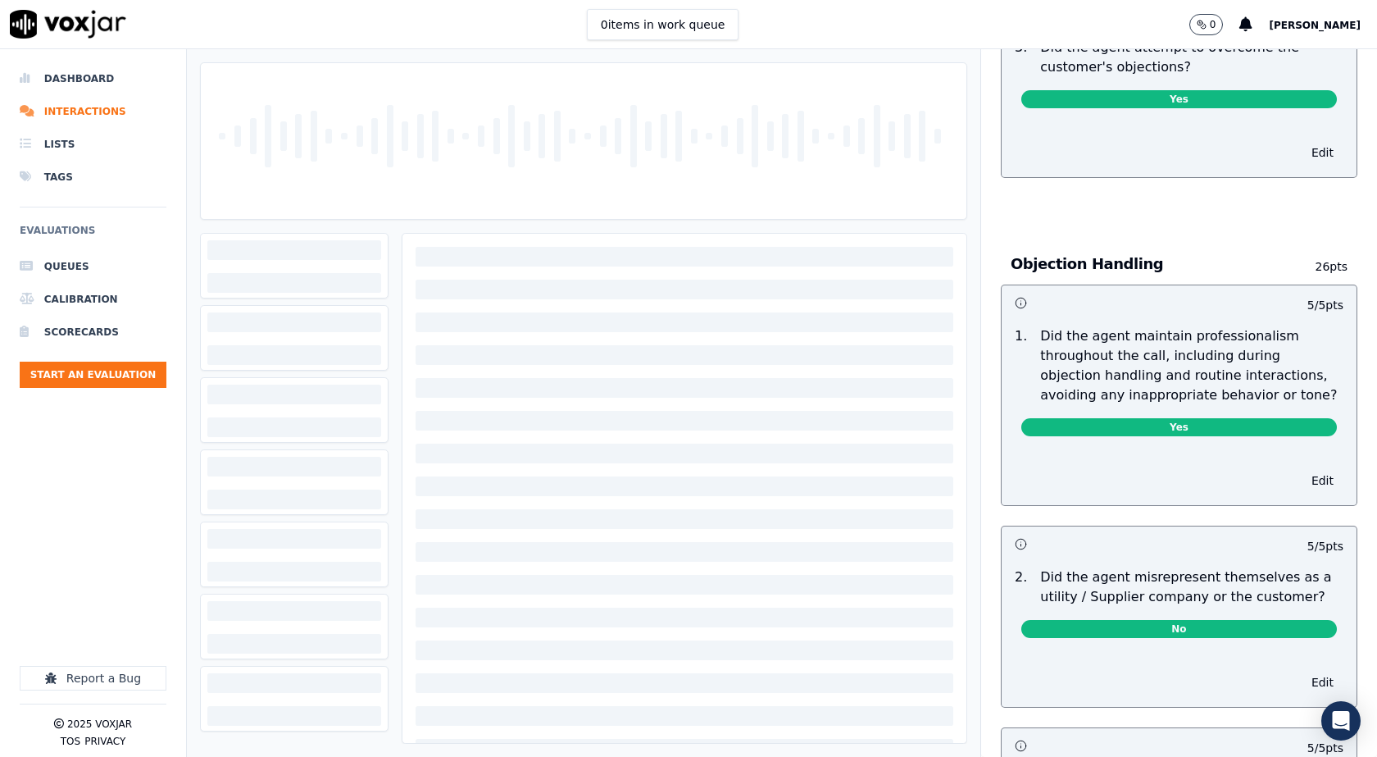
scroll to position [1885, 0]
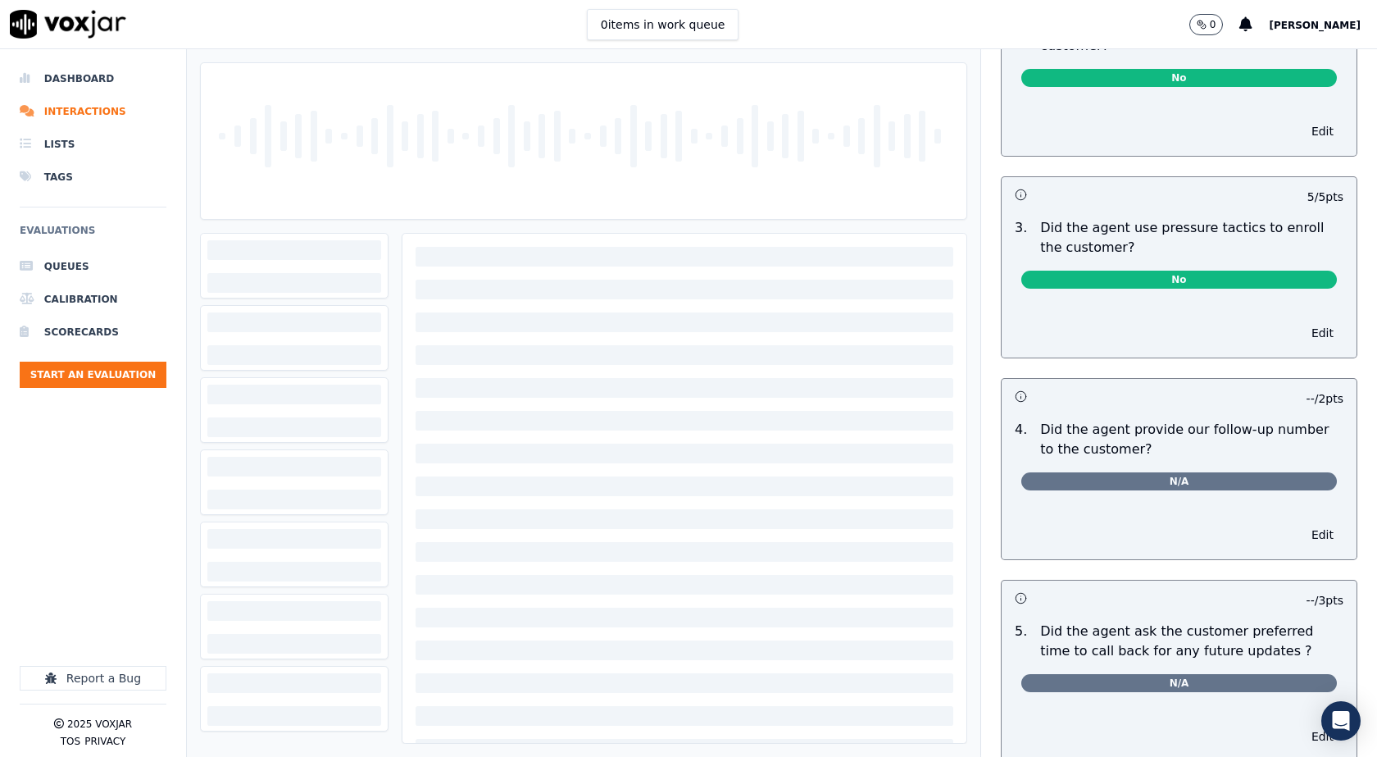
scroll to position [3689, 0]
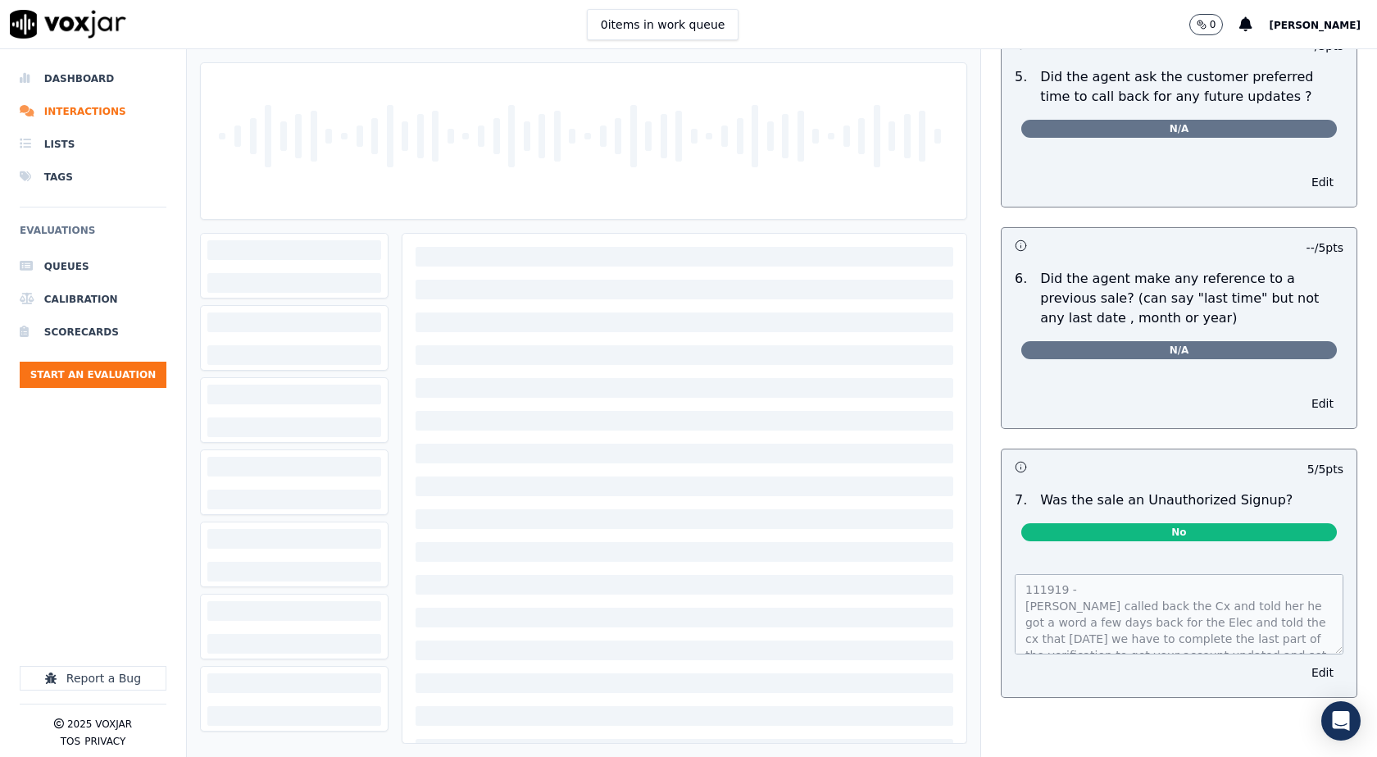
scroll to position [4079, 0]
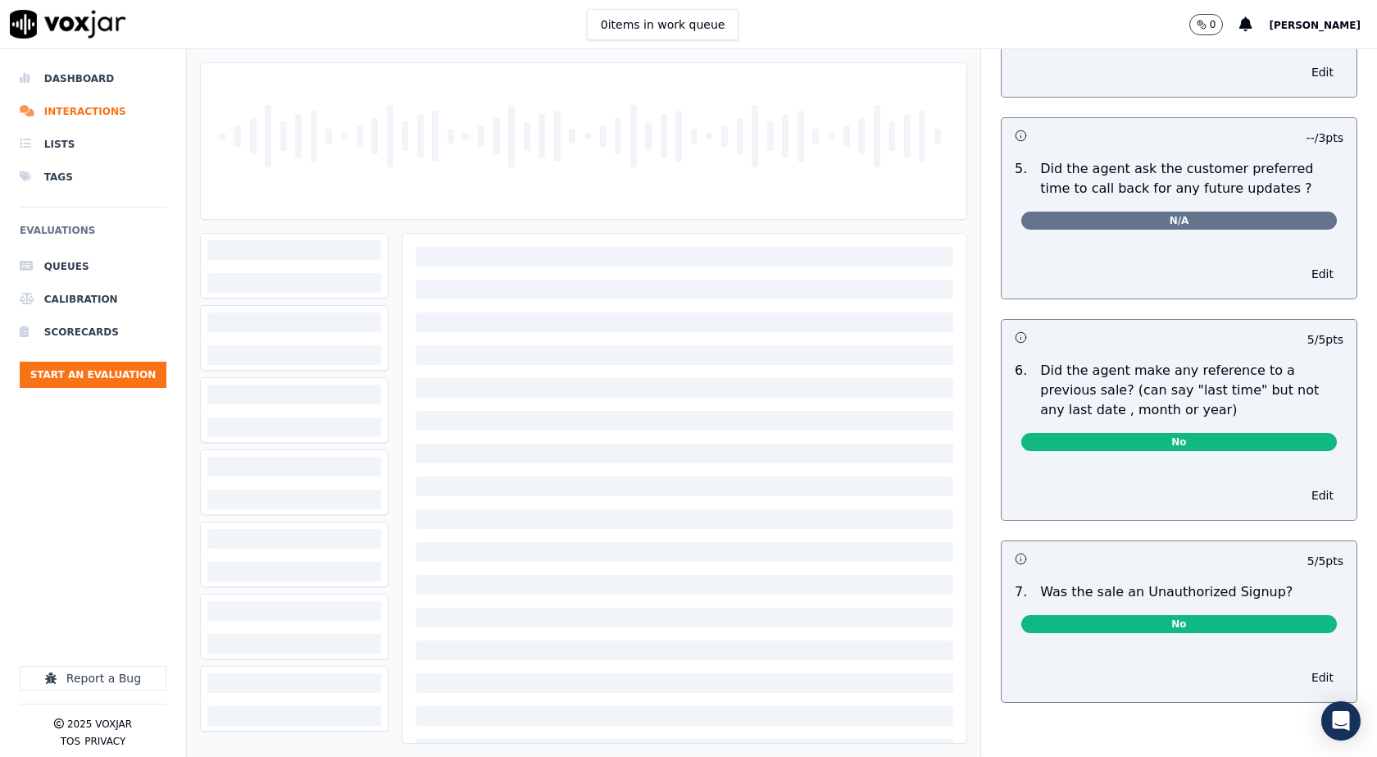
scroll to position [4079, 0]
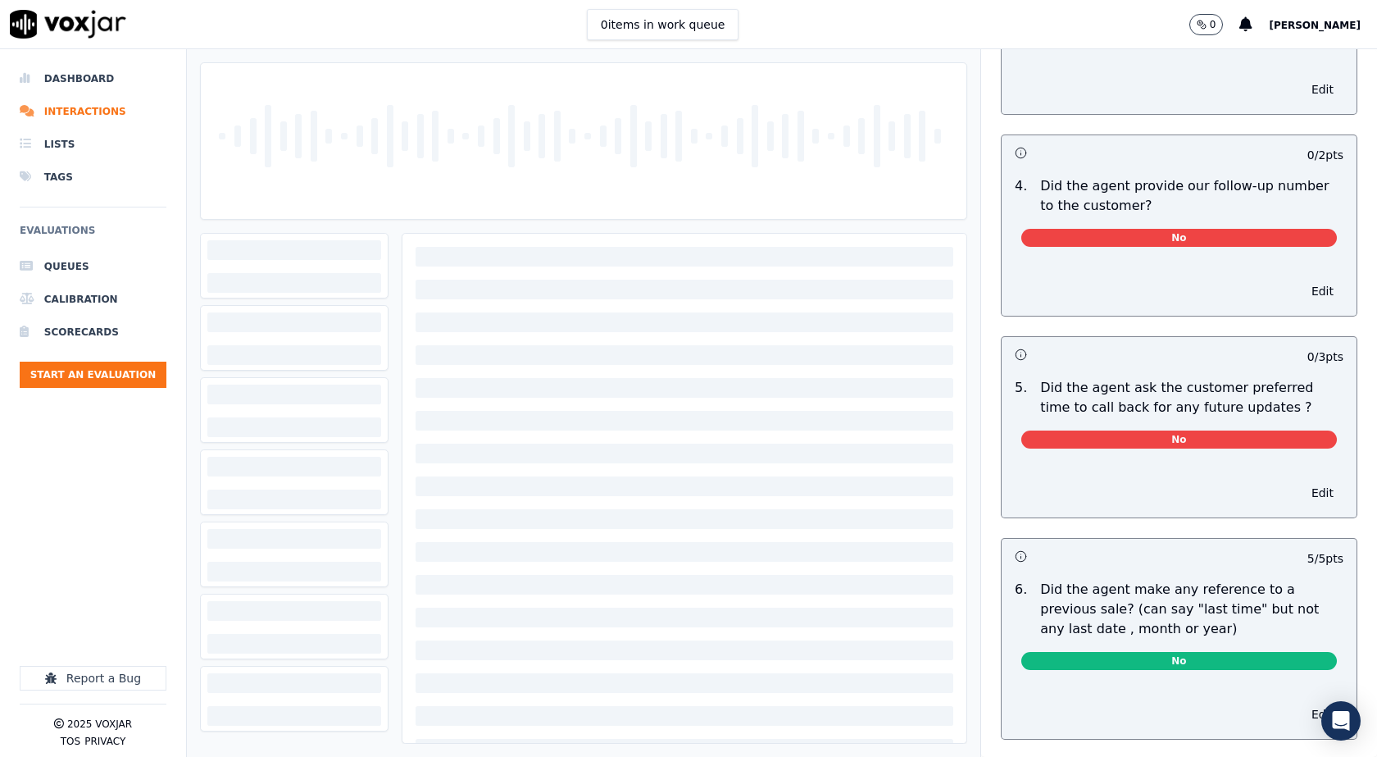
scroll to position [3582, 0]
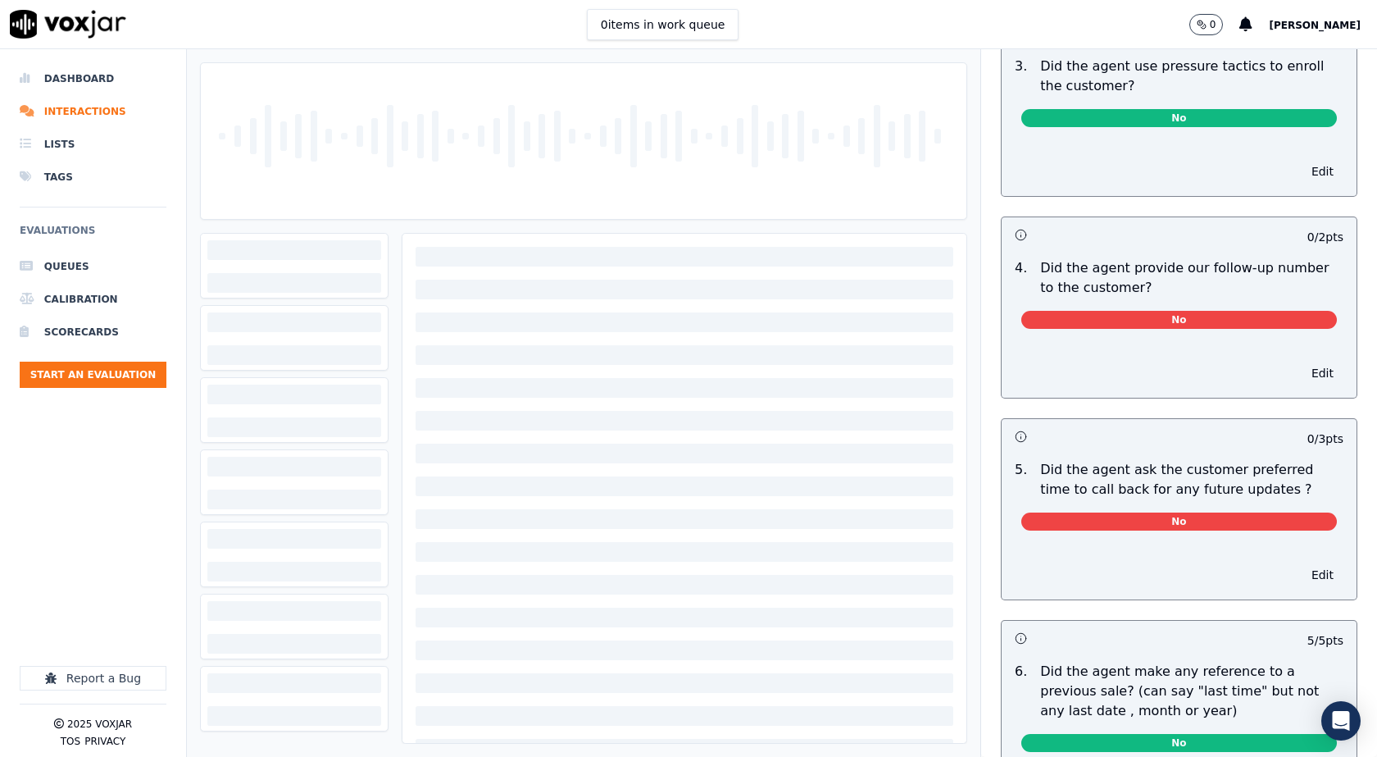
click at [1, 473] on nav "Dashboard Interactions Lists Tags Evaluations Queues Calibration Scorecards Sta…" at bounding box center [93, 402] width 187 height 707
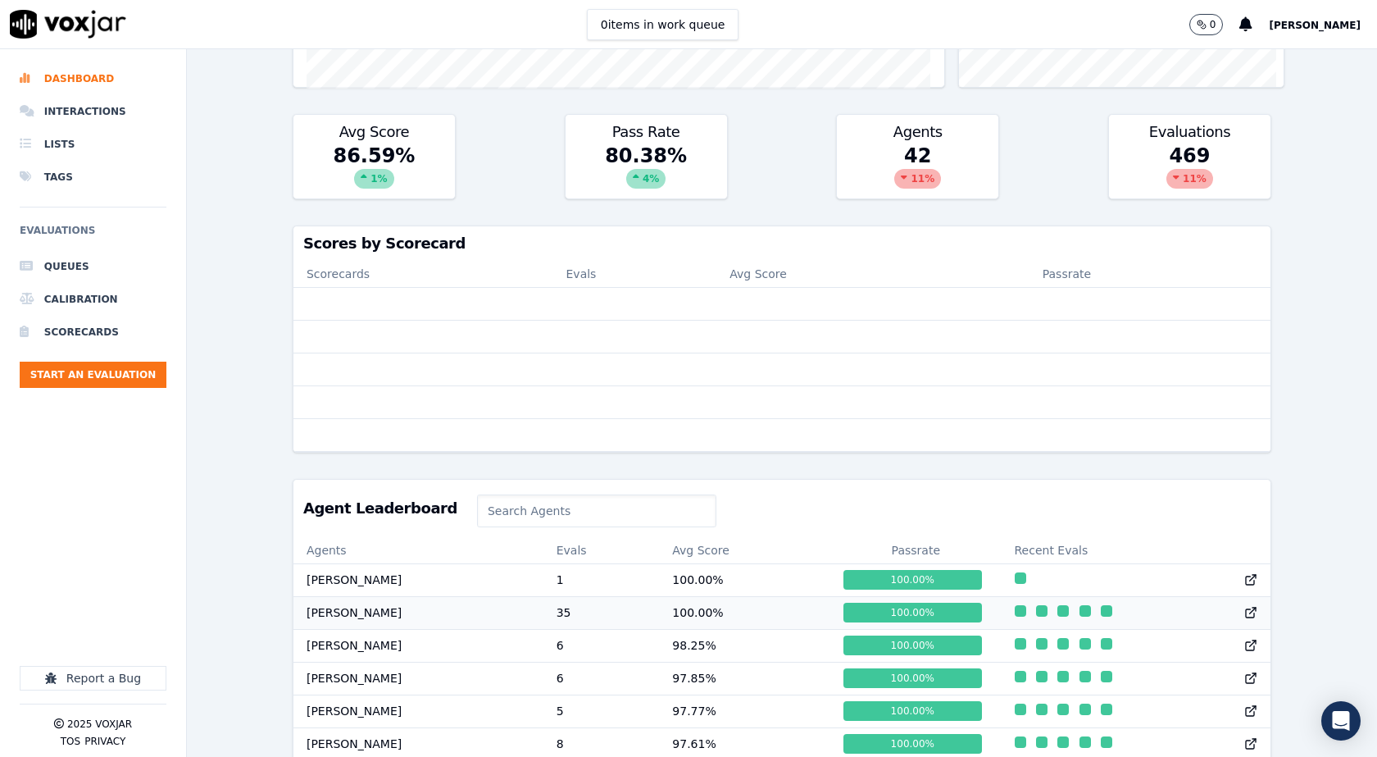
scroll to position [410, 0]
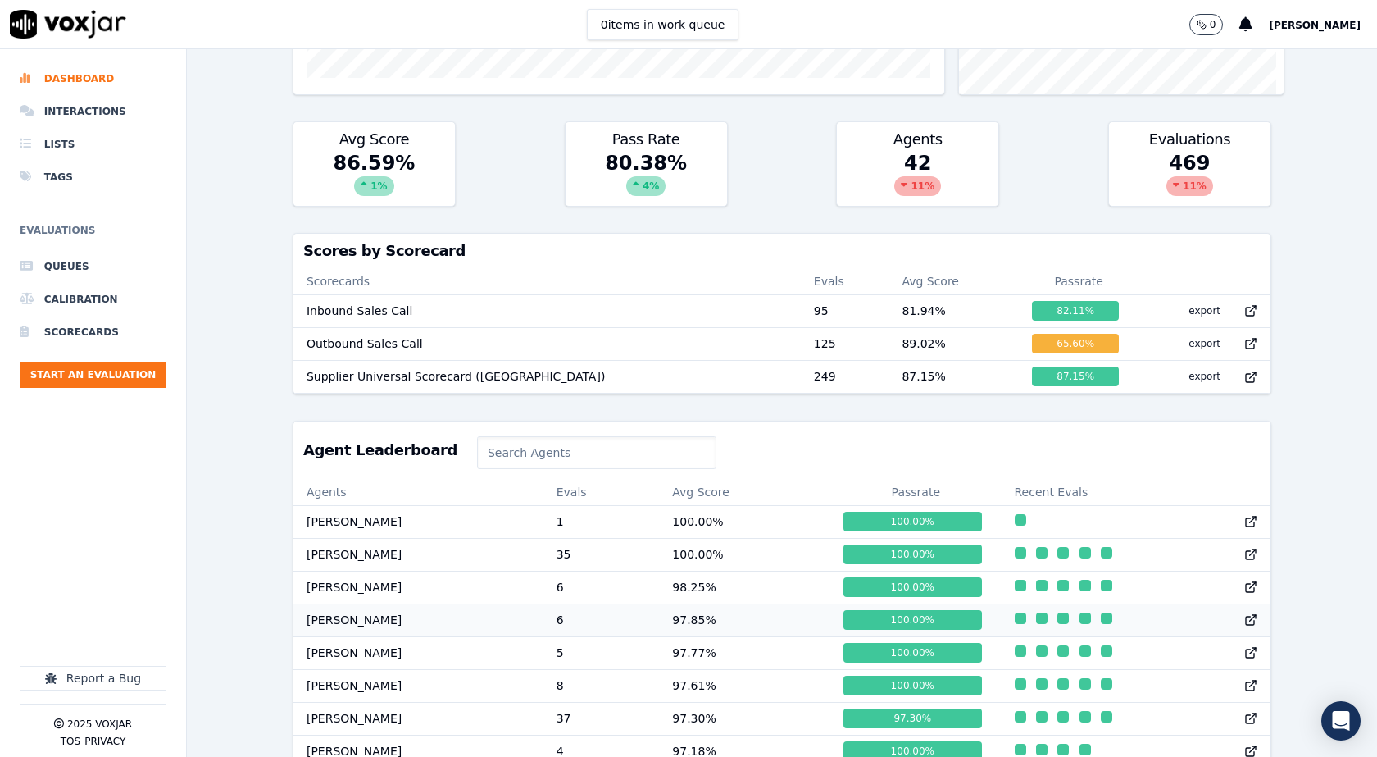
click at [894, 593] on td "100.00 %" at bounding box center [915, 587] width 171 height 33
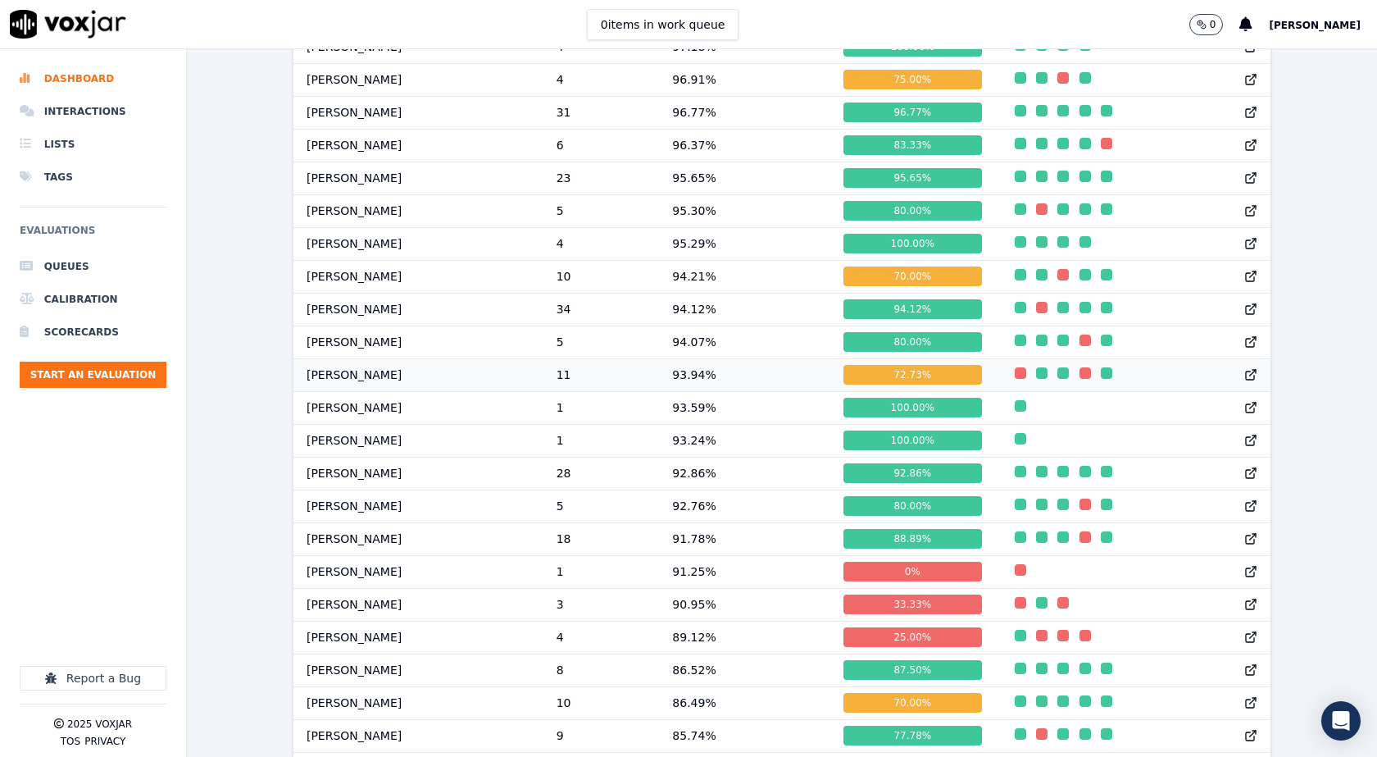
scroll to position [540, 0]
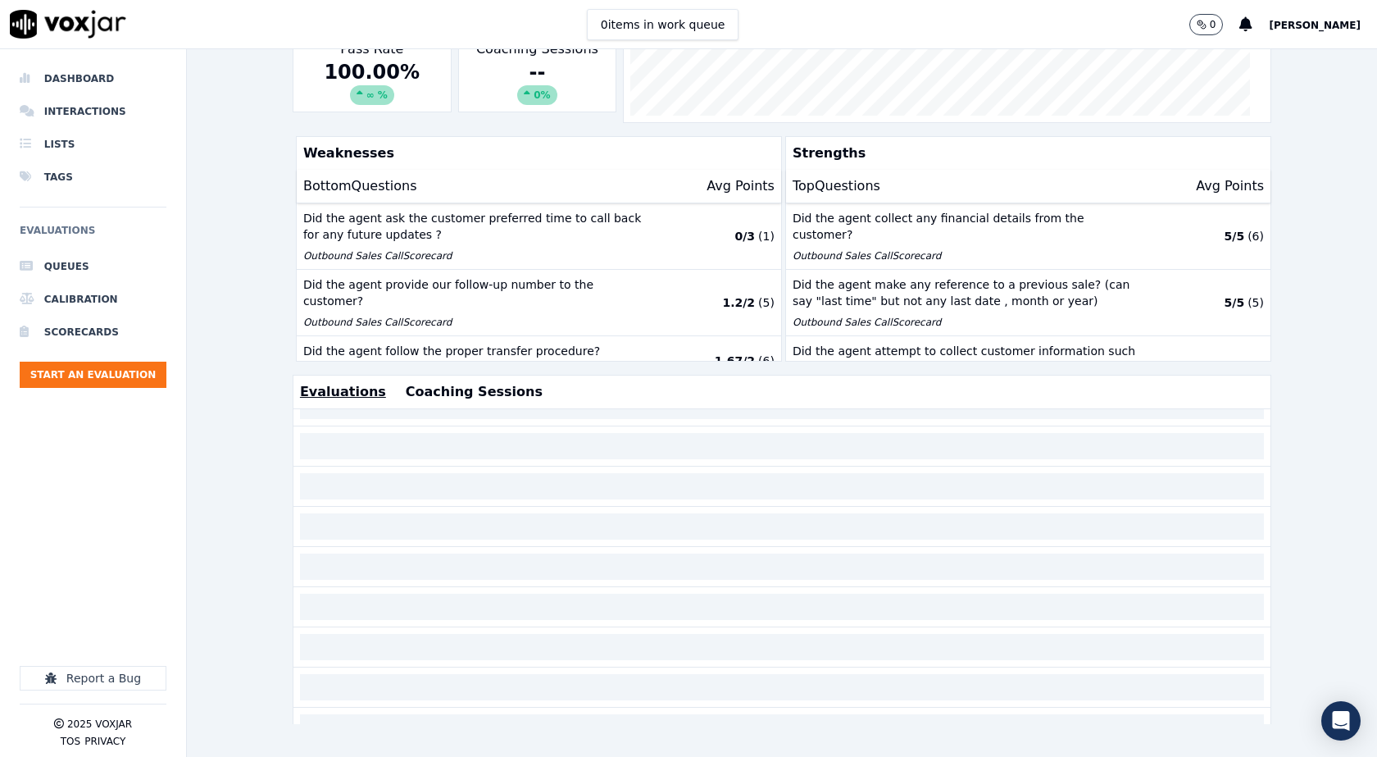
scroll to position [336, 0]
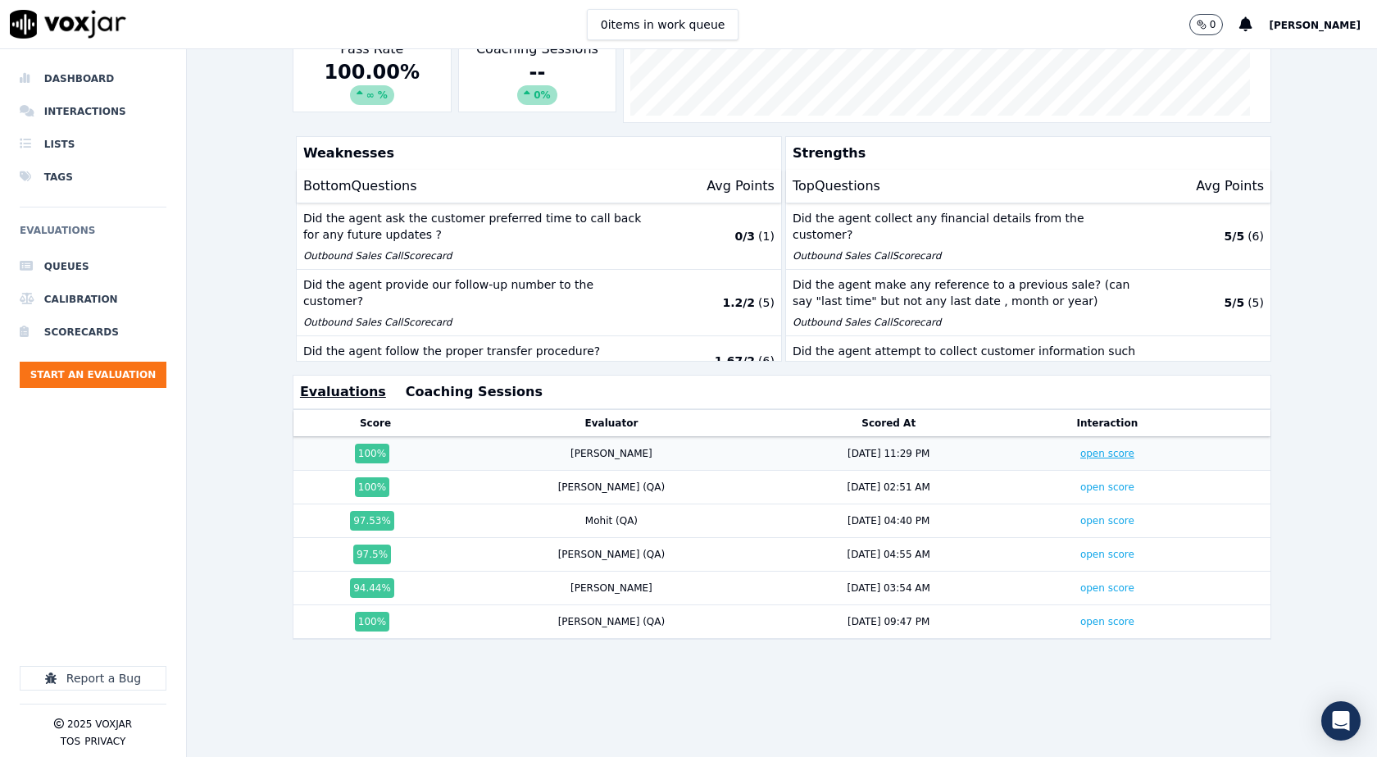
click at [1080, 448] on link "open score" at bounding box center [1107, 453] width 54 height 11
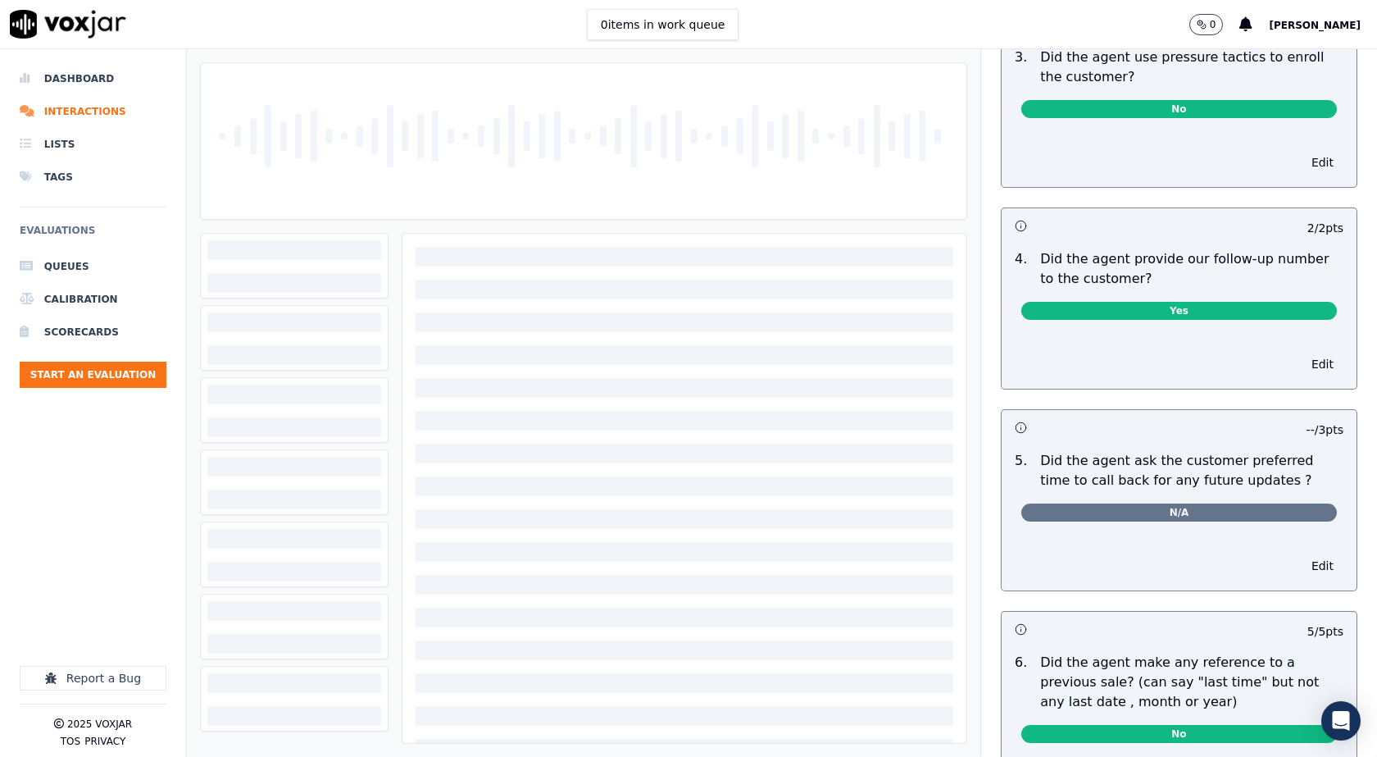
scroll to position [3430, 0]
